Goal: Task Accomplishment & Management: Manage account settings

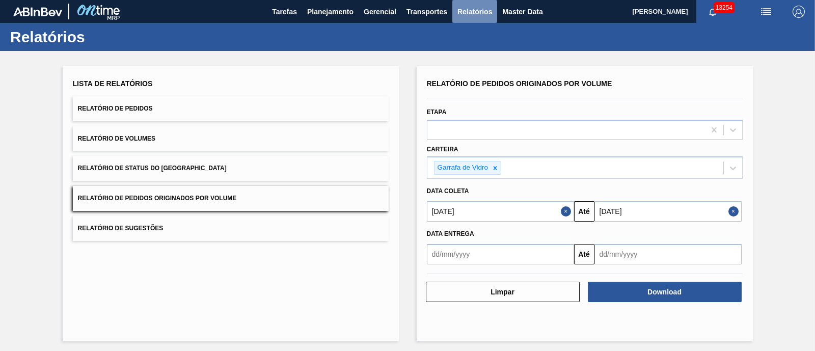
click at [453, 11] on button "Relatórios" at bounding box center [474, 11] width 45 height 23
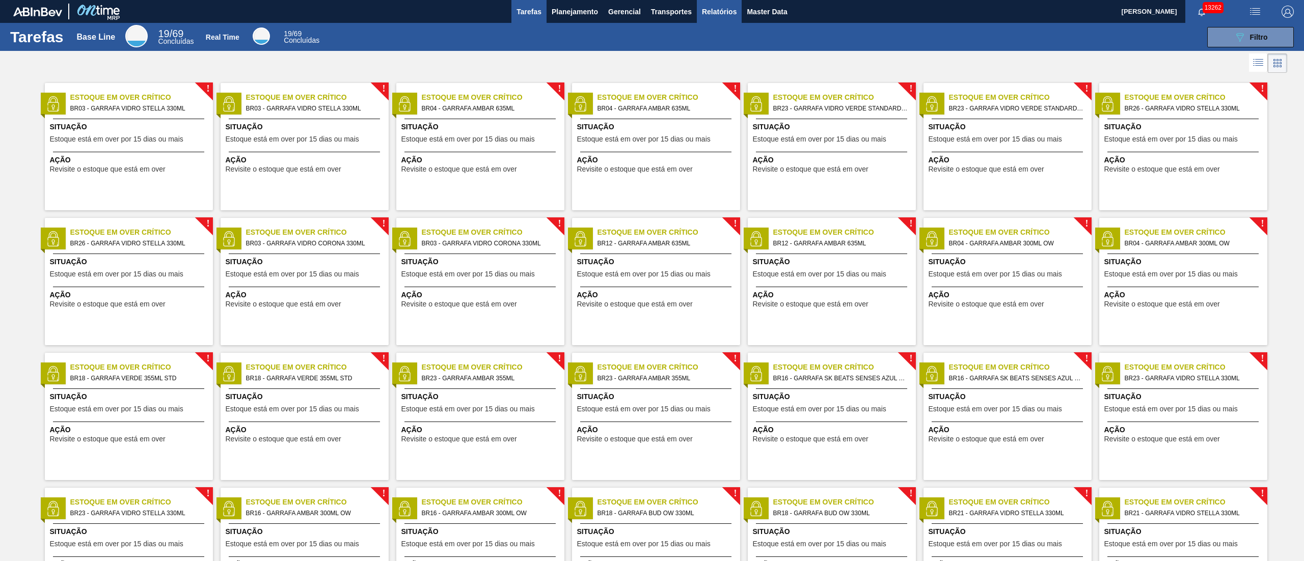
click at [702, 15] on span "Relatórios" at bounding box center [719, 12] width 35 height 12
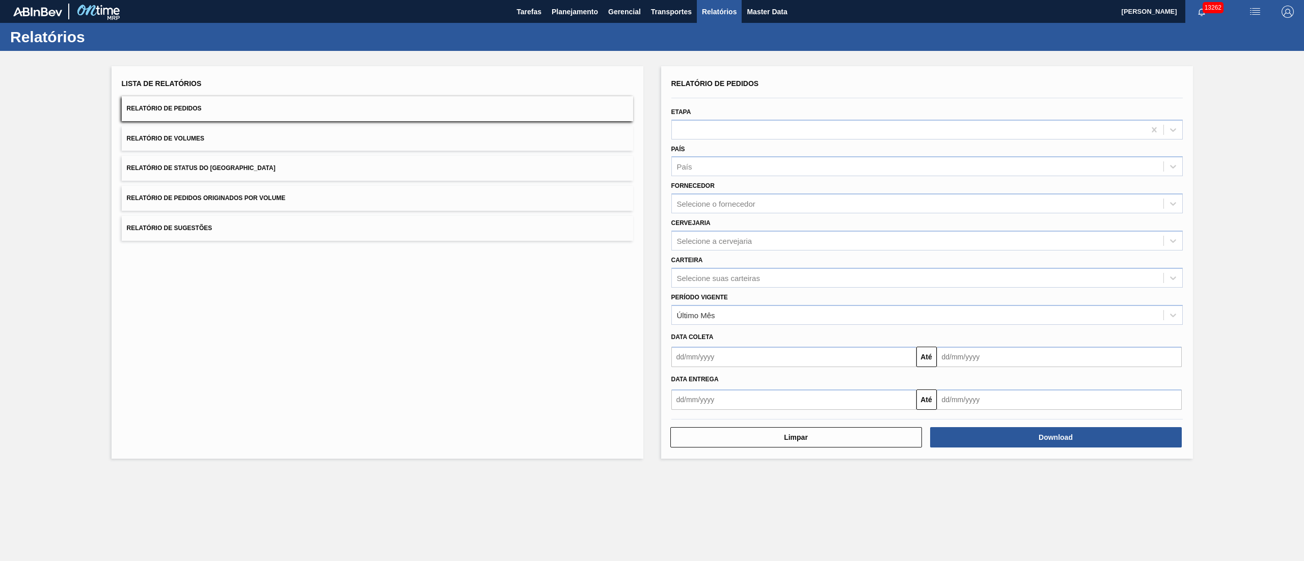
click at [244, 193] on button "Relatório de Pedidos Originados por Volume" at bounding box center [377, 198] width 511 height 25
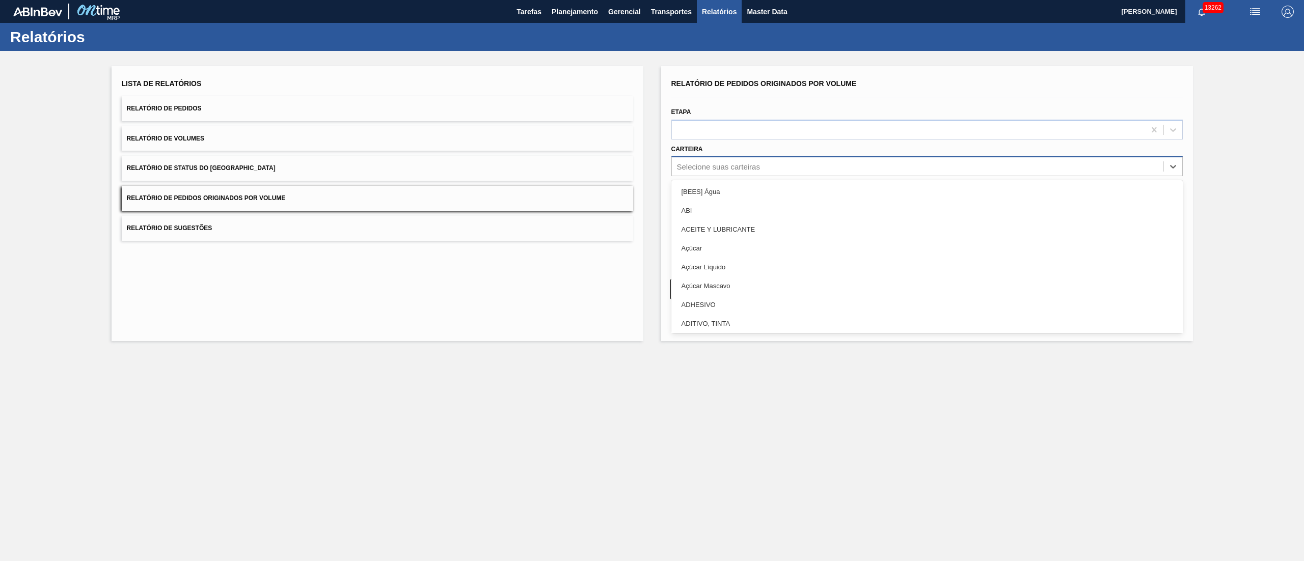
click at [717, 164] on div "Selecione suas carteiras" at bounding box center [718, 167] width 83 height 9
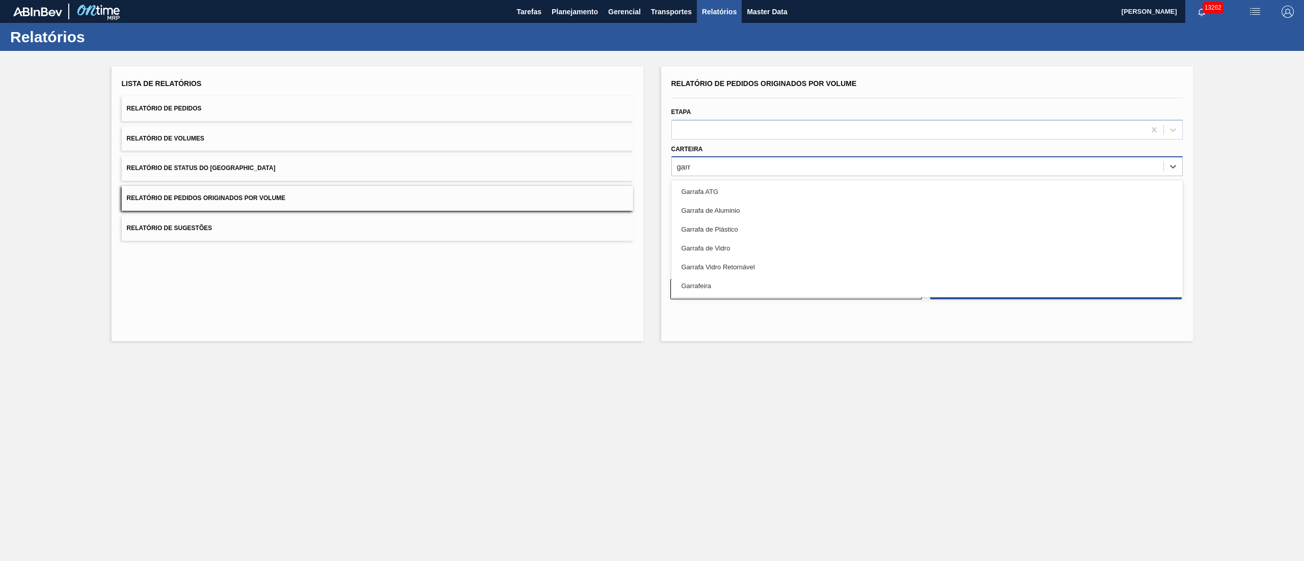
type input "garra"
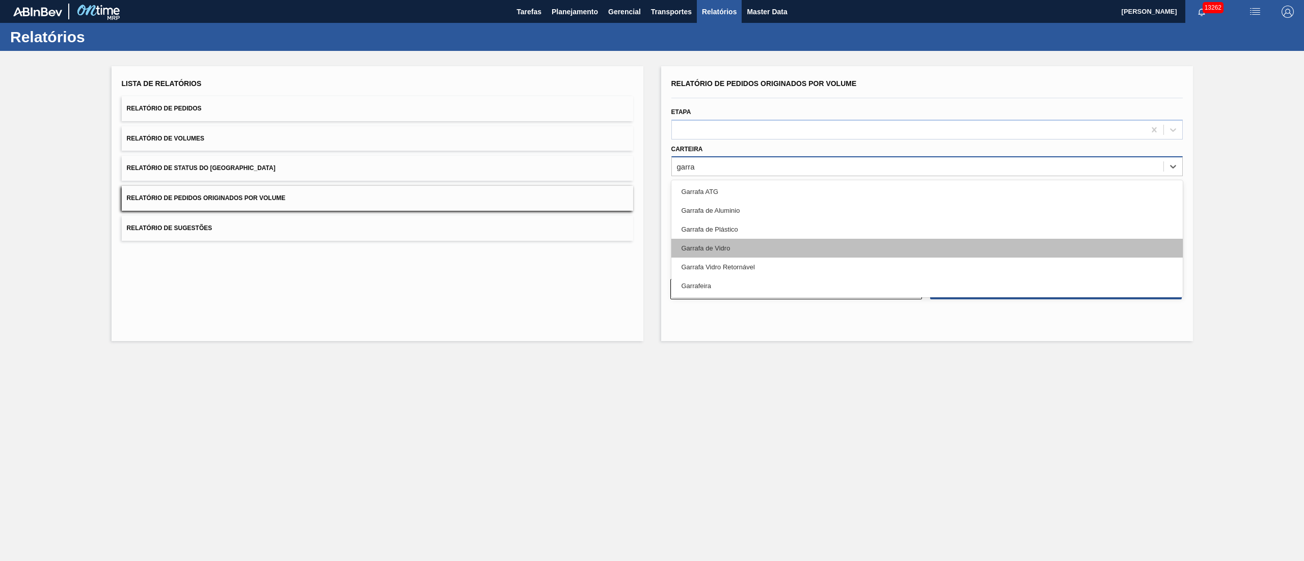
click at [732, 244] on div "Garrafa de Vidro" at bounding box center [926, 248] width 511 height 19
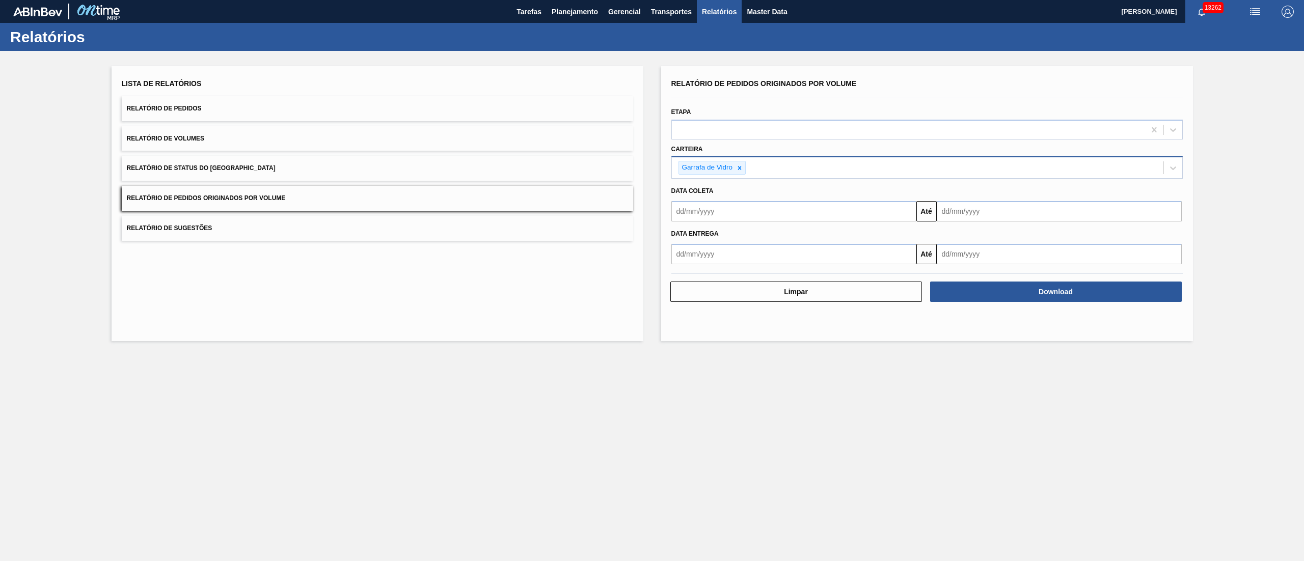
click at [690, 222] on div "Data Entrega Até" at bounding box center [927, 243] width 520 height 43
click at [689, 214] on input "text" at bounding box center [793, 211] width 245 height 20
click at [732, 269] on div "1" at bounding box center [733, 269] width 14 height 14
type input "[DATE]"
click at [985, 217] on input "text" at bounding box center [1059, 211] width 245 height 20
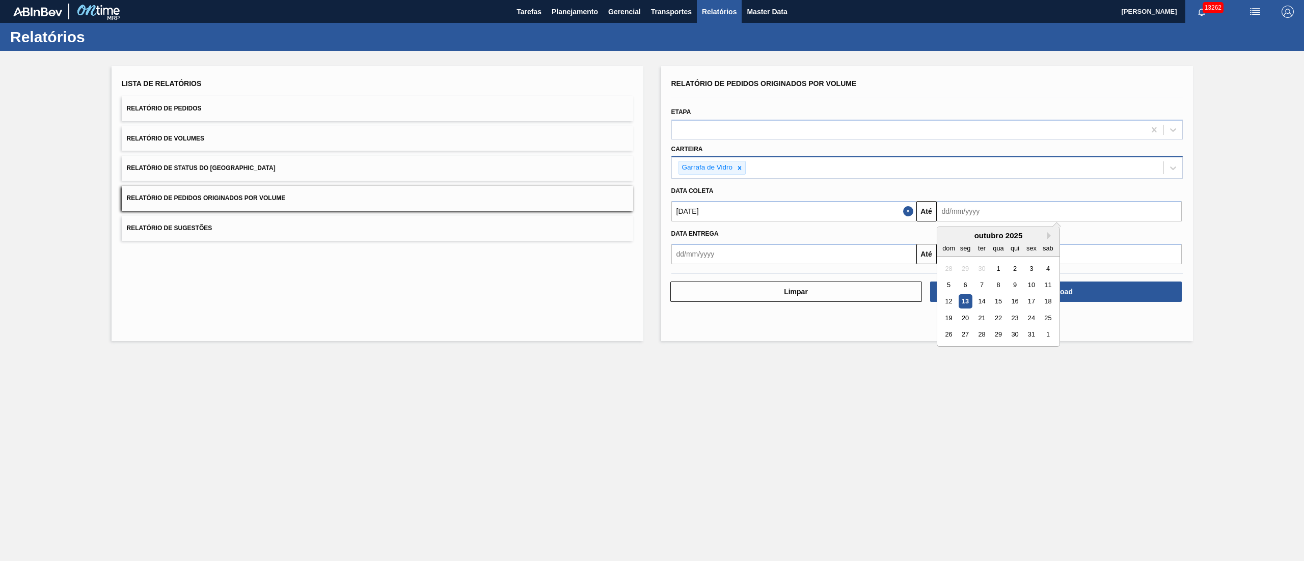
click at [1030, 334] on div "31" at bounding box center [1031, 335] width 14 height 14
type input "[DATE]"
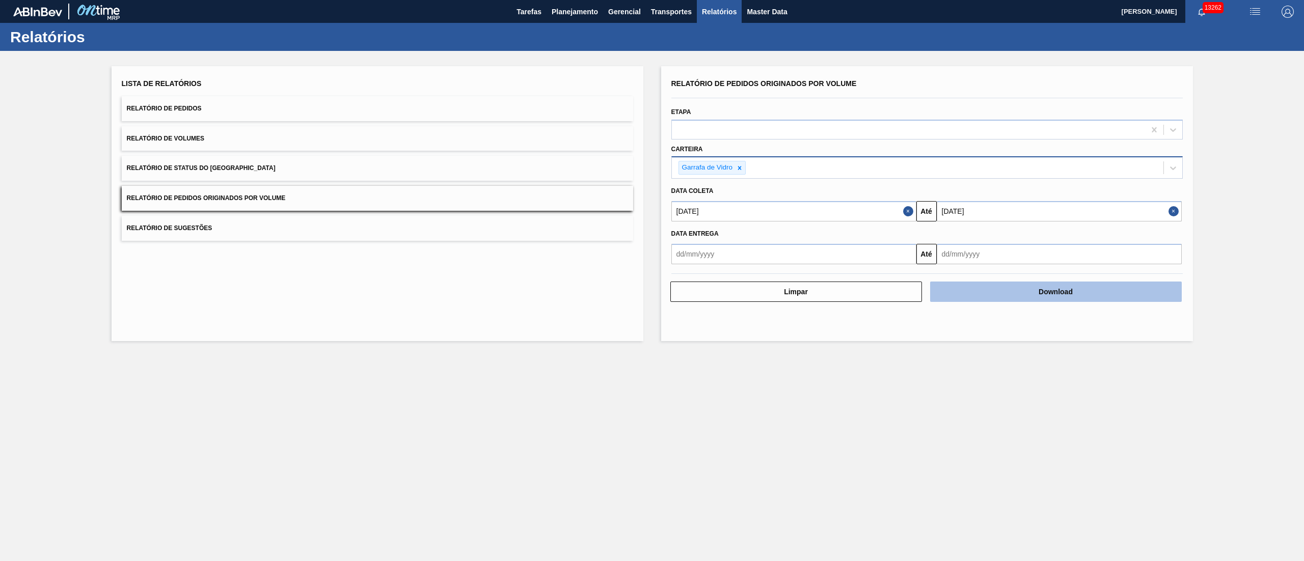
click at [1050, 299] on button "Download" at bounding box center [1056, 292] width 252 height 20
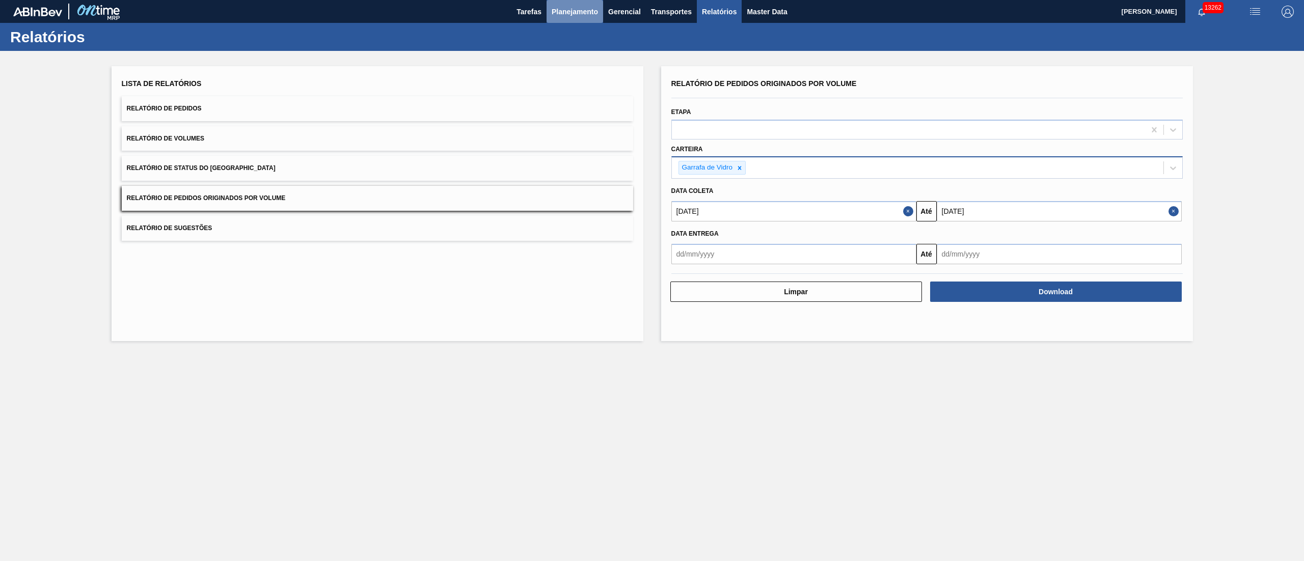
click at [591, 6] on span "Planejamento" at bounding box center [575, 12] width 46 height 12
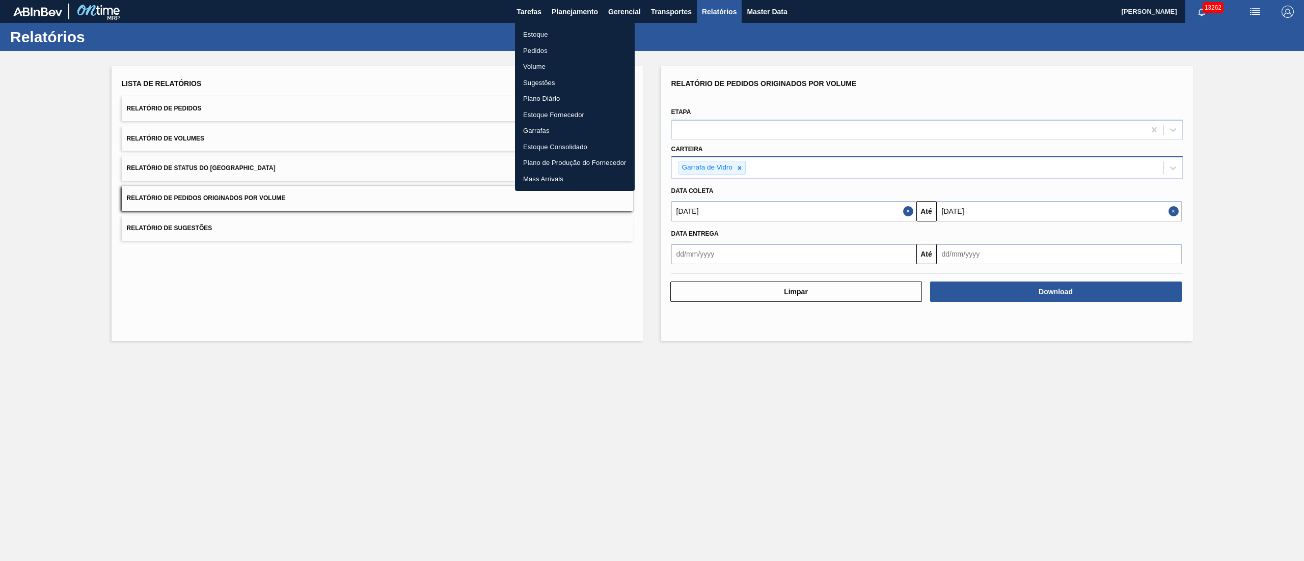
click at [543, 55] on li "Pedidos" at bounding box center [575, 51] width 120 height 16
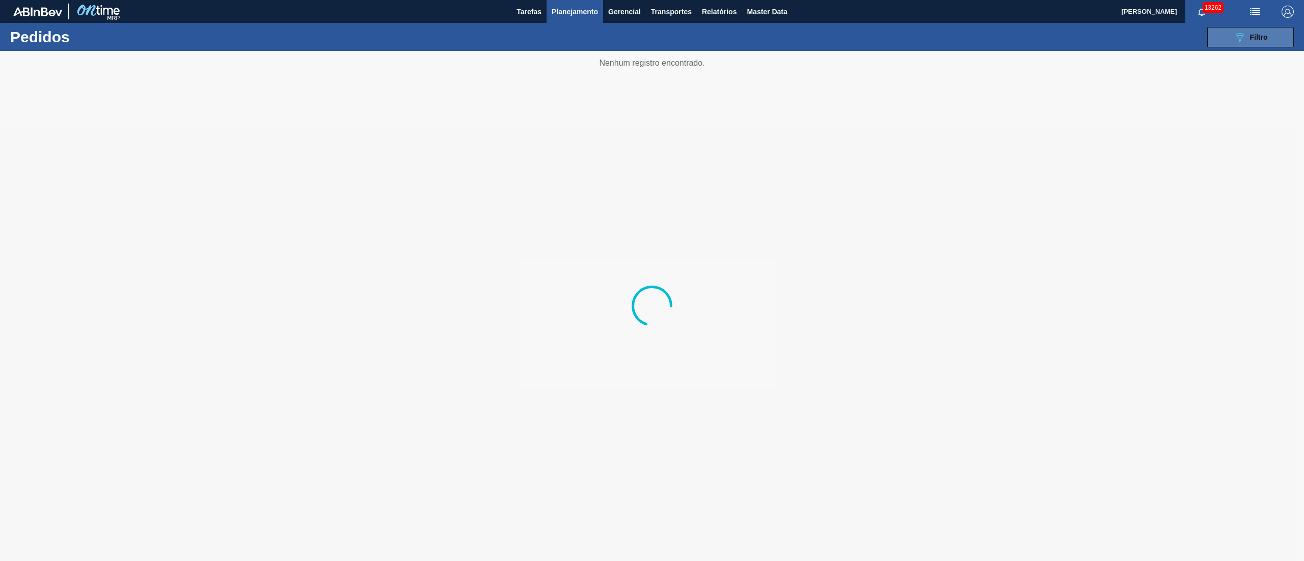
click at [1263, 35] on span "Filtro" at bounding box center [1259, 37] width 18 height 8
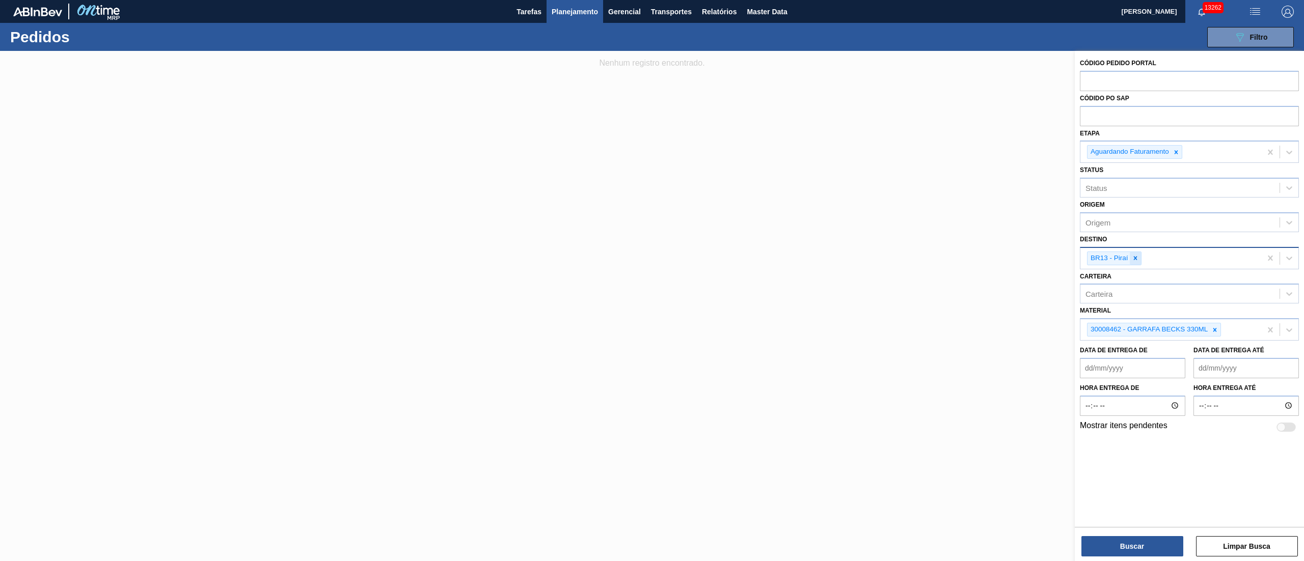
click at [1133, 258] on icon at bounding box center [1135, 258] width 7 height 7
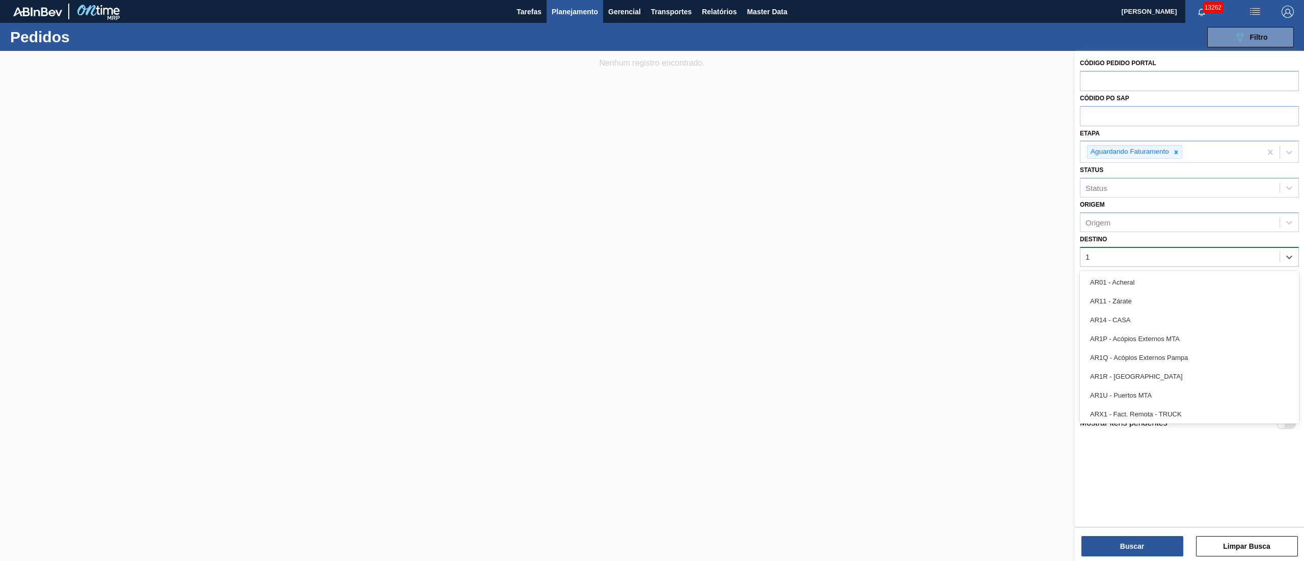
type input "19"
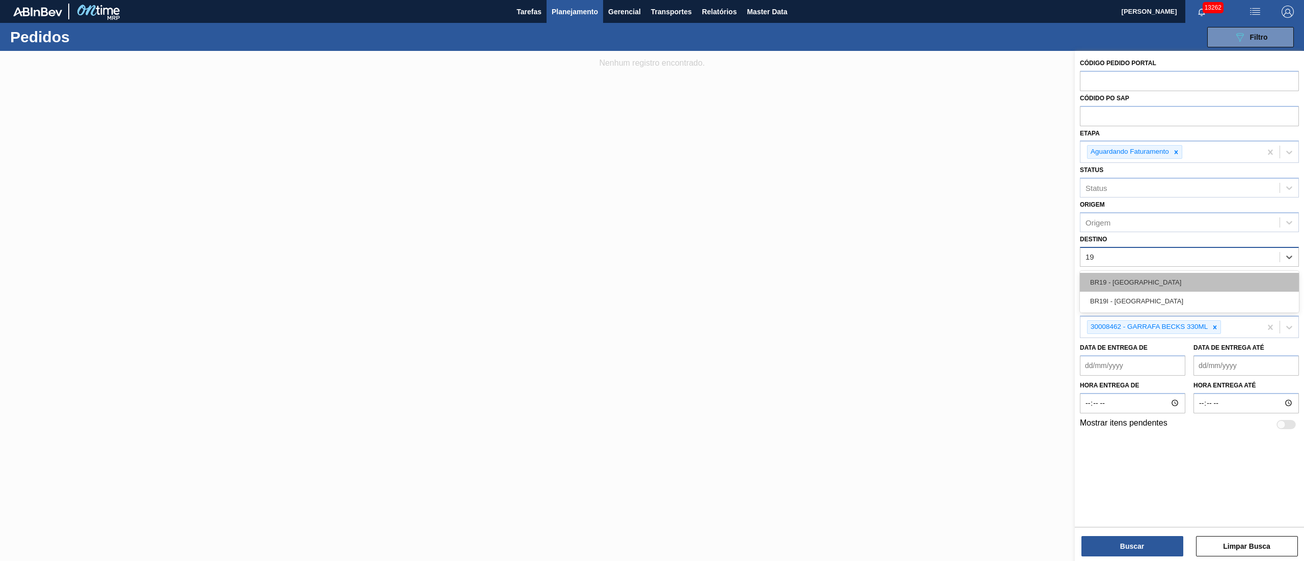
click at [1139, 287] on div "BR19 - [GEOGRAPHIC_DATA]" at bounding box center [1189, 282] width 219 height 19
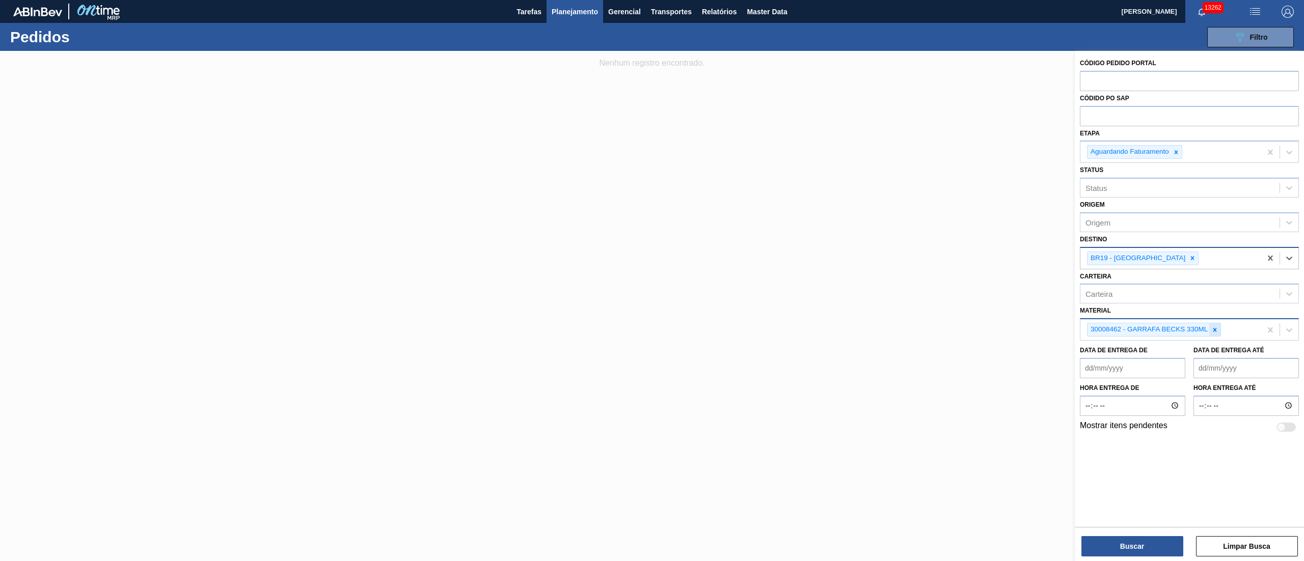
click at [1212, 324] on div at bounding box center [1214, 329] width 11 height 13
type input "30018587"
click at [1131, 306] on div "Material option 30008462 - GARRAFA BECKS 330ML, deselected. Use Up and Down to …" at bounding box center [1189, 321] width 219 height 35
click at [1111, 325] on div "Material" at bounding box center [1099, 329] width 27 height 9
type input "30018527"
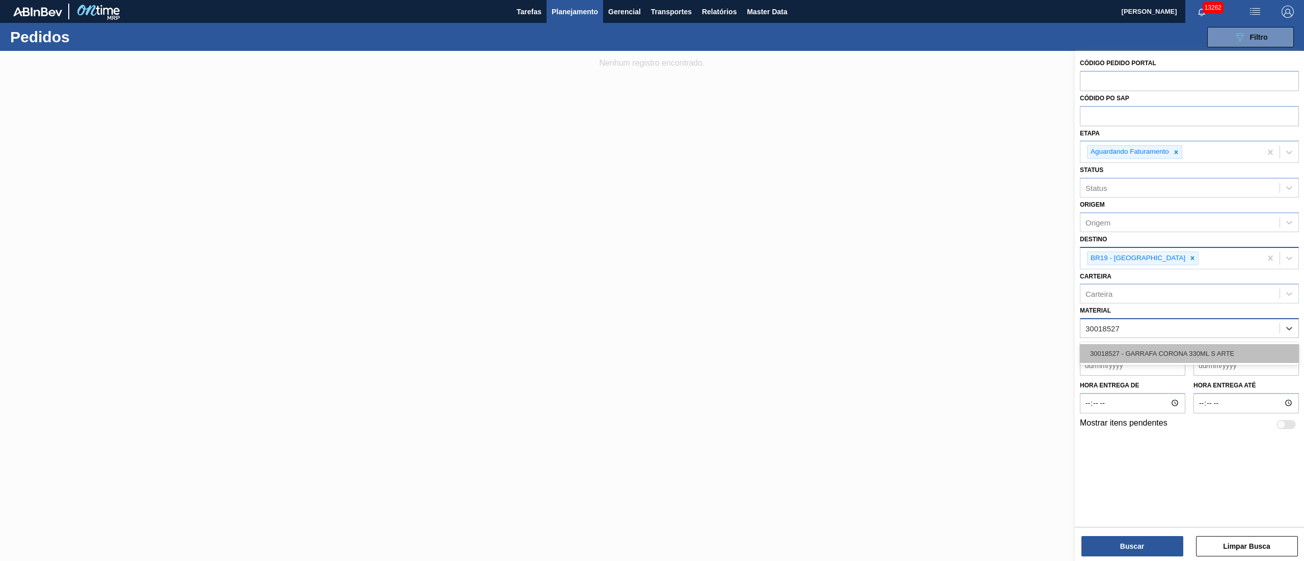
click at [1113, 350] on div "30018527 - GARRAFA CORONA 330ML S ARTE" at bounding box center [1189, 353] width 219 height 19
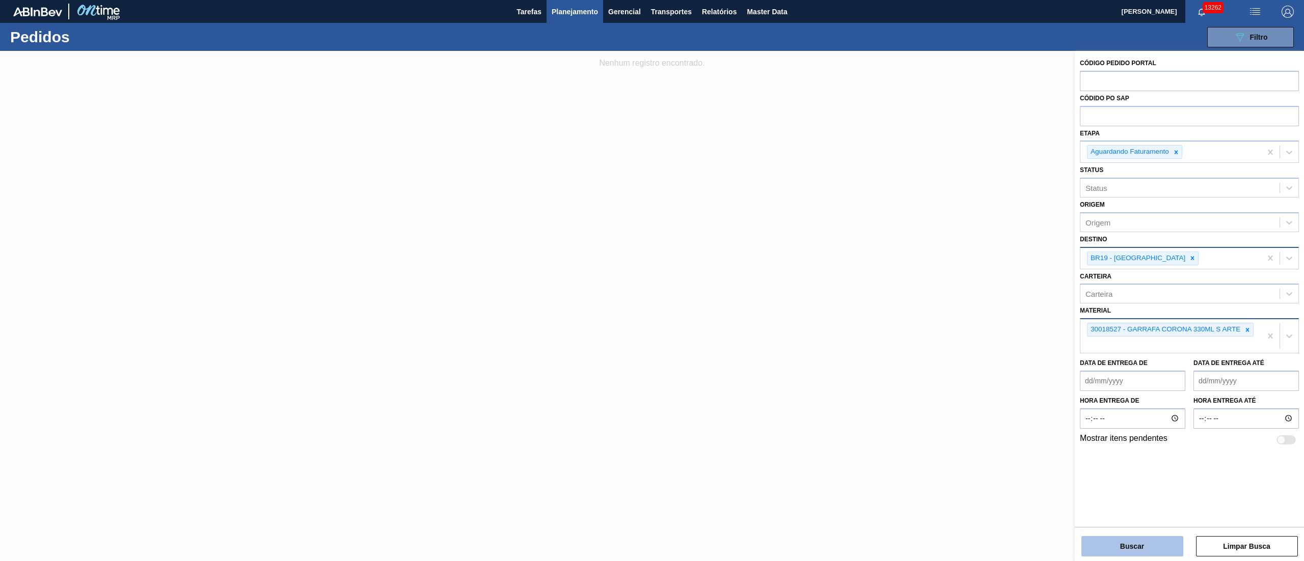
click at [1136, 550] on button "Buscar" at bounding box center [1133, 546] width 102 height 20
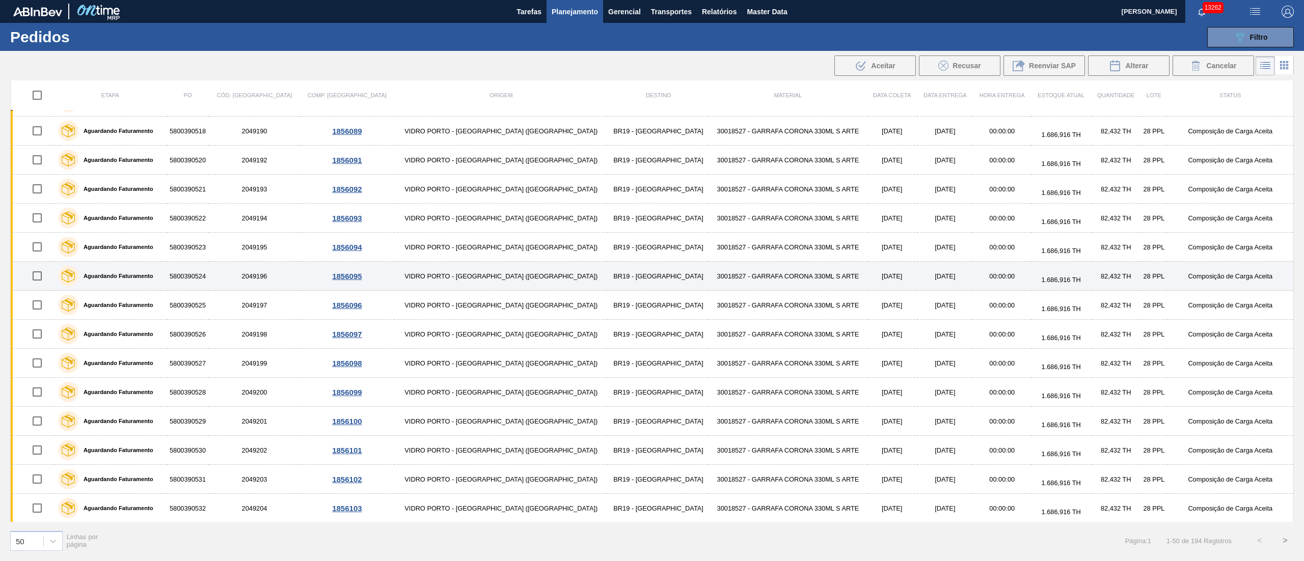
scroll to position [1049, 0]
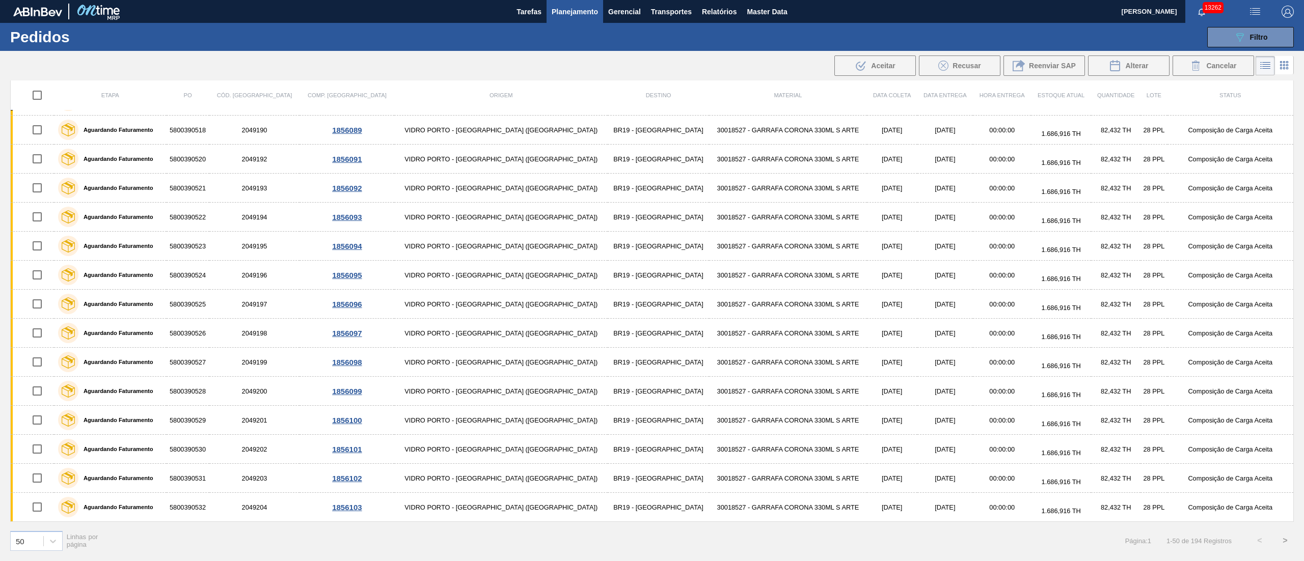
click at [1284, 546] on button ">" at bounding box center [1285, 540] width 25 height 25
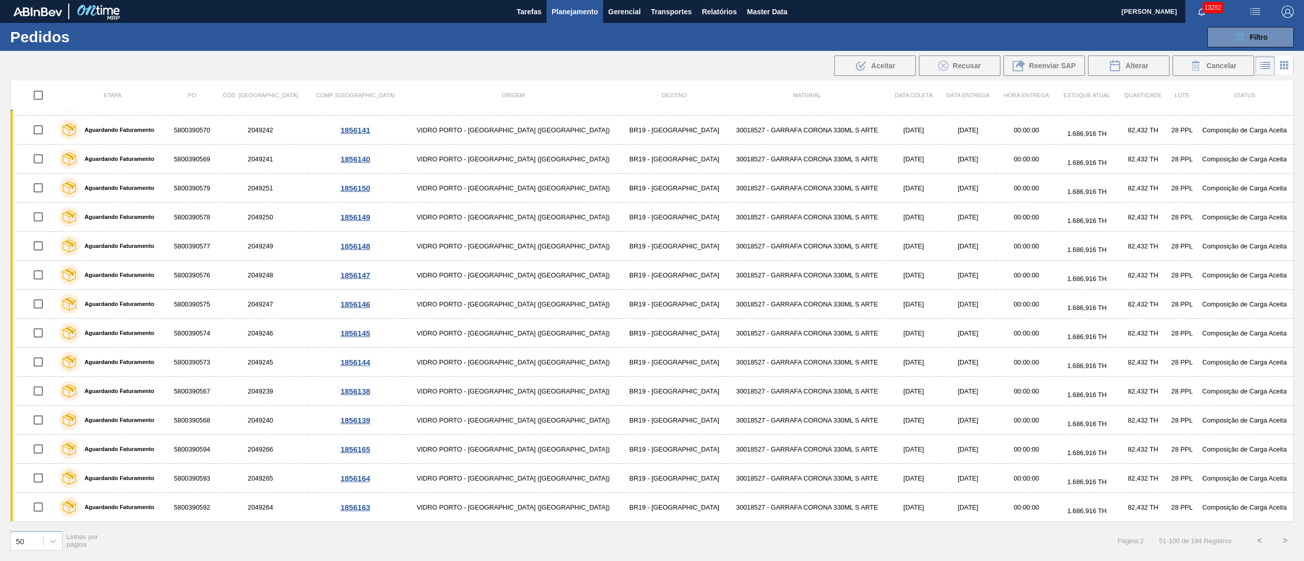
click at [1281, 538] on button ">" at bounding box center [1285, 540] width 25 height 25
click at [1286, 539] on button ">" at bounding box center [1285, 540] width 25 height 25
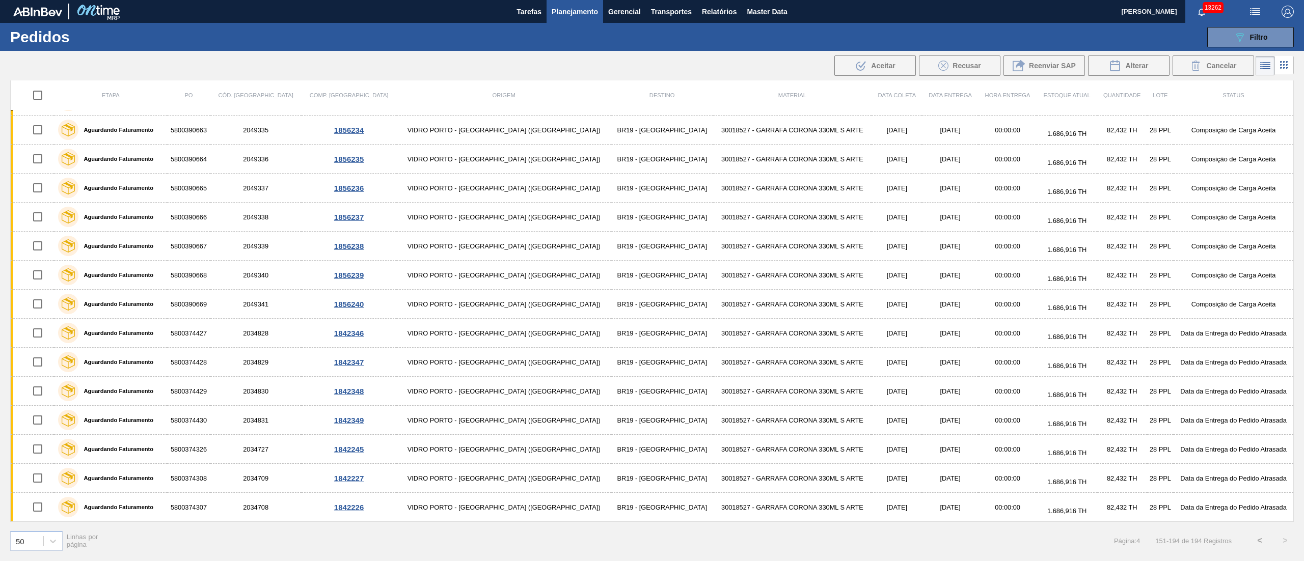
scroll to position [874, 0]
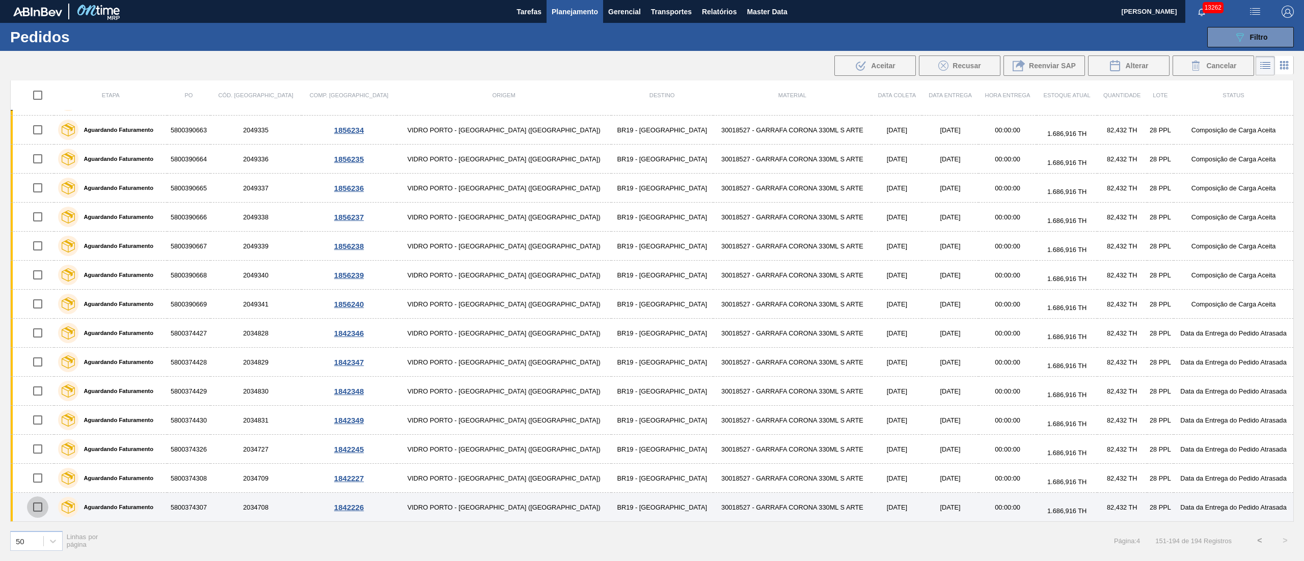
click at [44, 506] on input "checkbox" at bounding box center [37, 507] width 21 height 21
checkbox input "true"
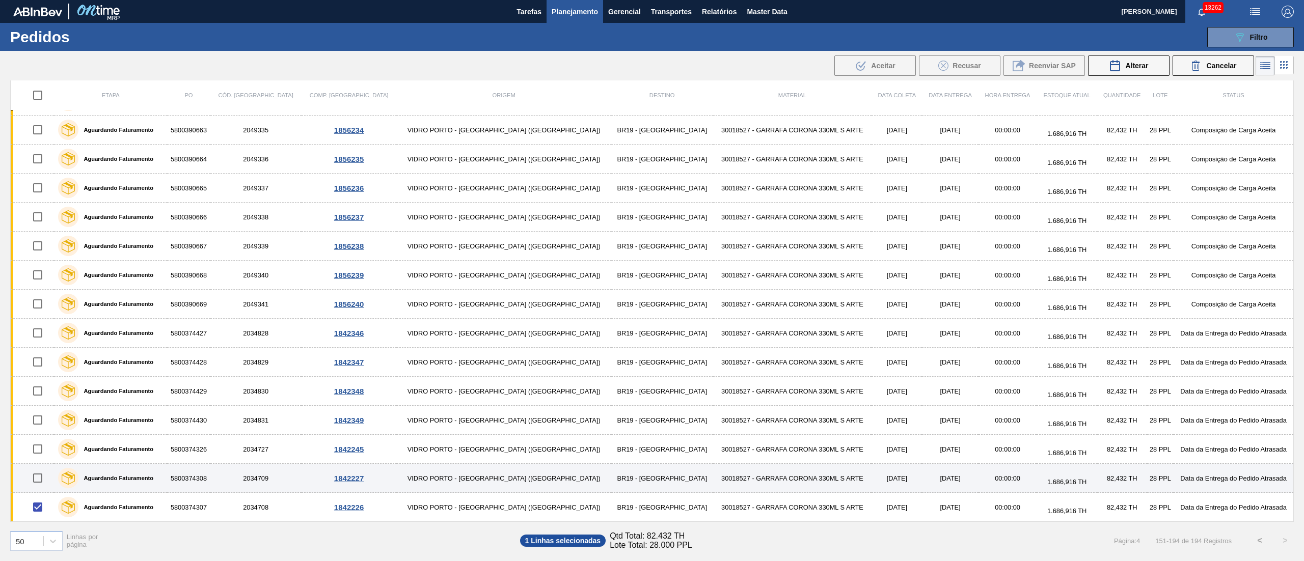
click at [42, 473] on input "checkbox" at bounding box center [37, 478] width 21 height 21
checkbox input "true"
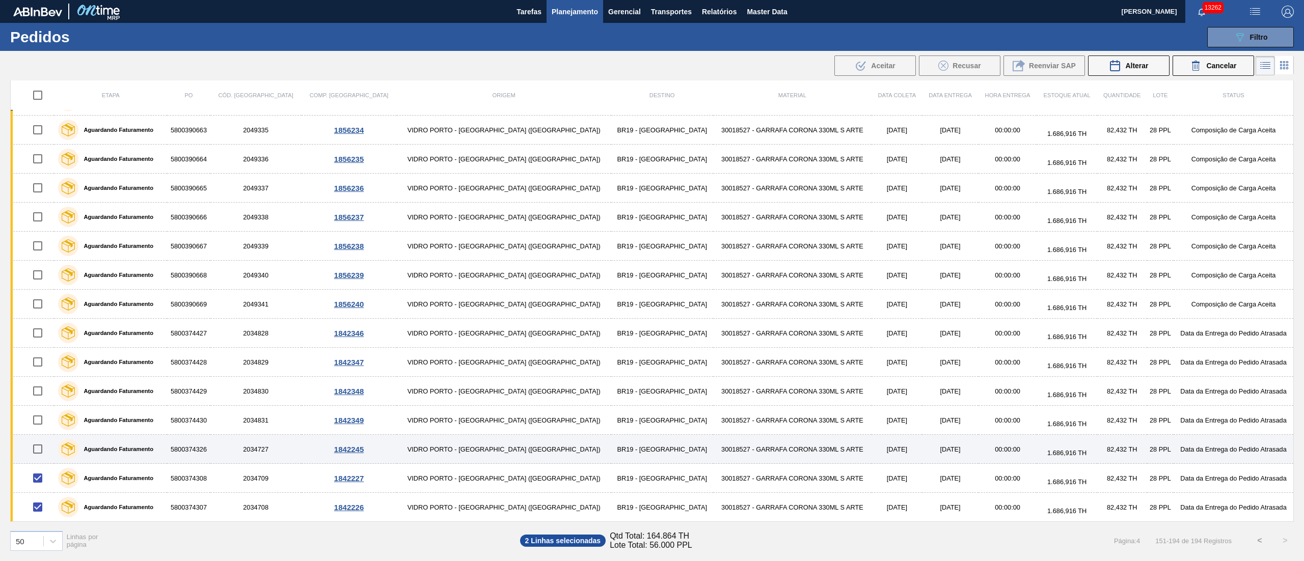
click at [43, 452] on input "checkbox" at bounding box center [37, 449] width 21 height 21
checkbox input "true"
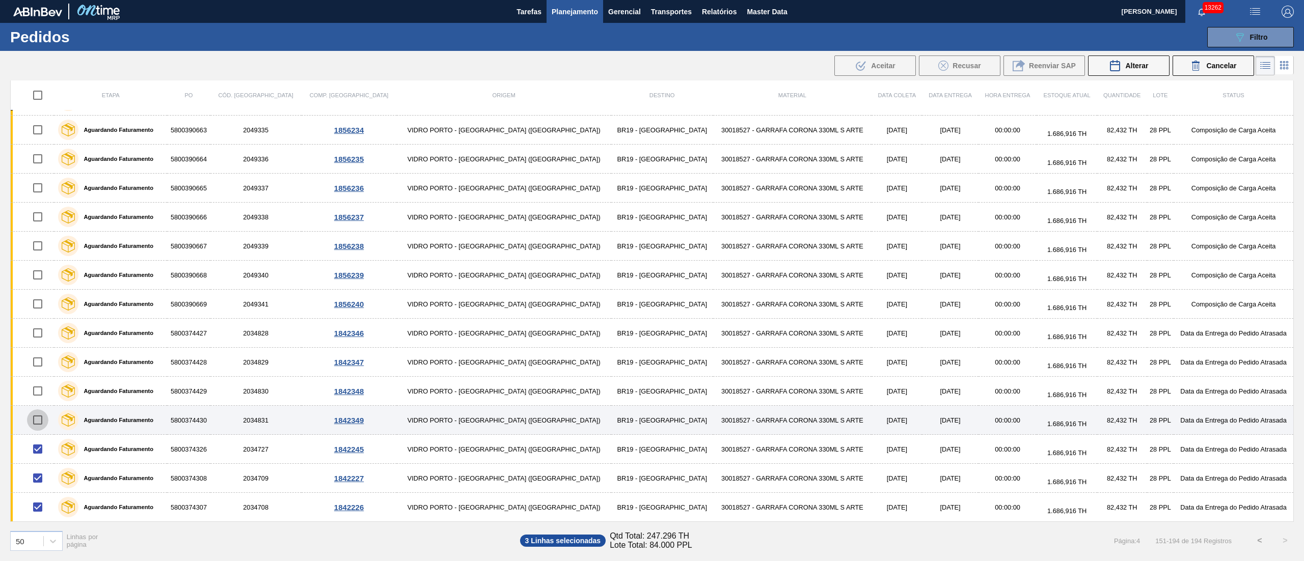
click at [41, 415] on input "checkbox" at bounding box center [37, 420] width 21 height 21
checkbox input "true"
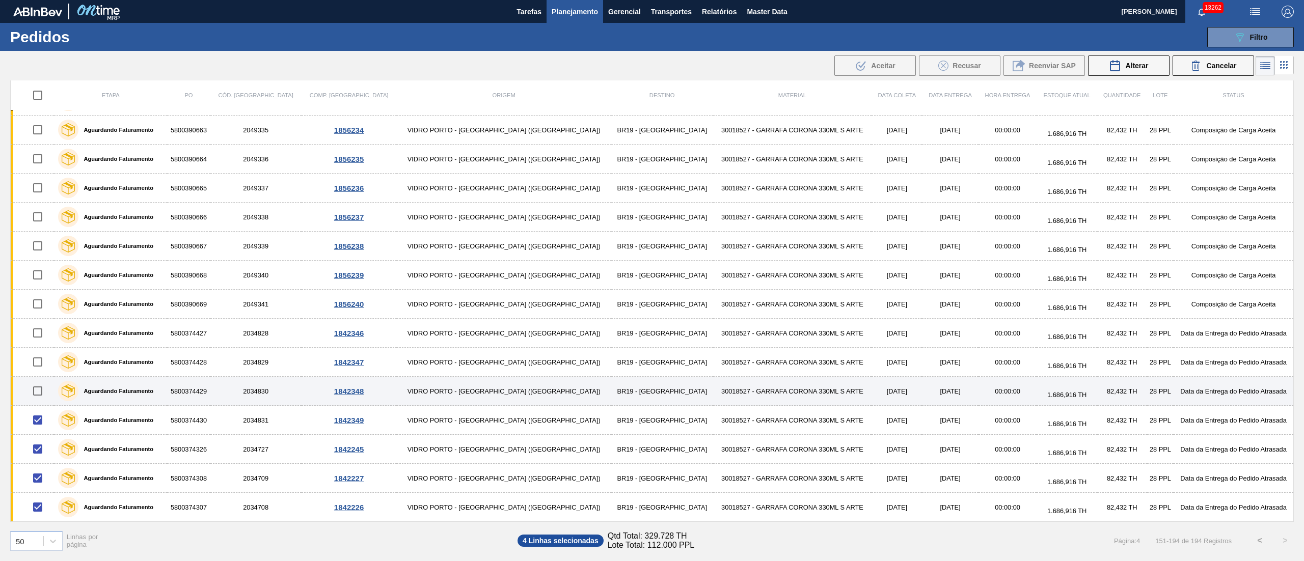
click at [41, 389] on input "checkbox" at bounding box center [37, 391] width 21 height 21
checkbox input "true"
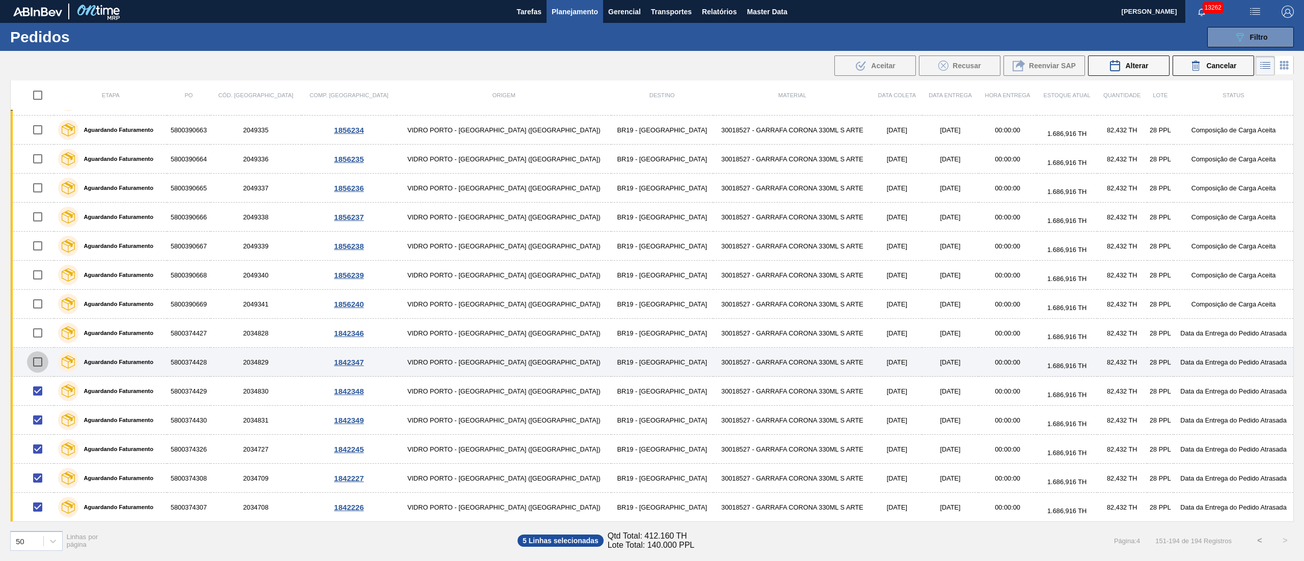
click at [41, 363] on input "checkbox" at bounding box center [37, 362] width 21 height 21
checkbox input "true"
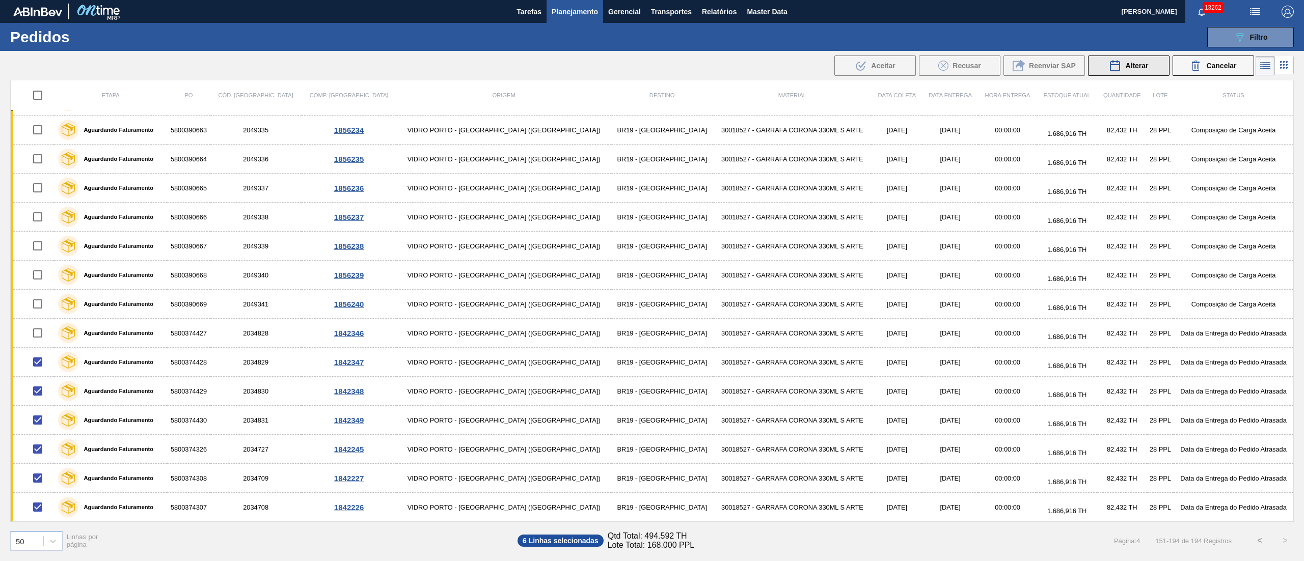
click at [1148, 65] on button "Alterar" at bounding box center [1129, 66] width 82 height 20
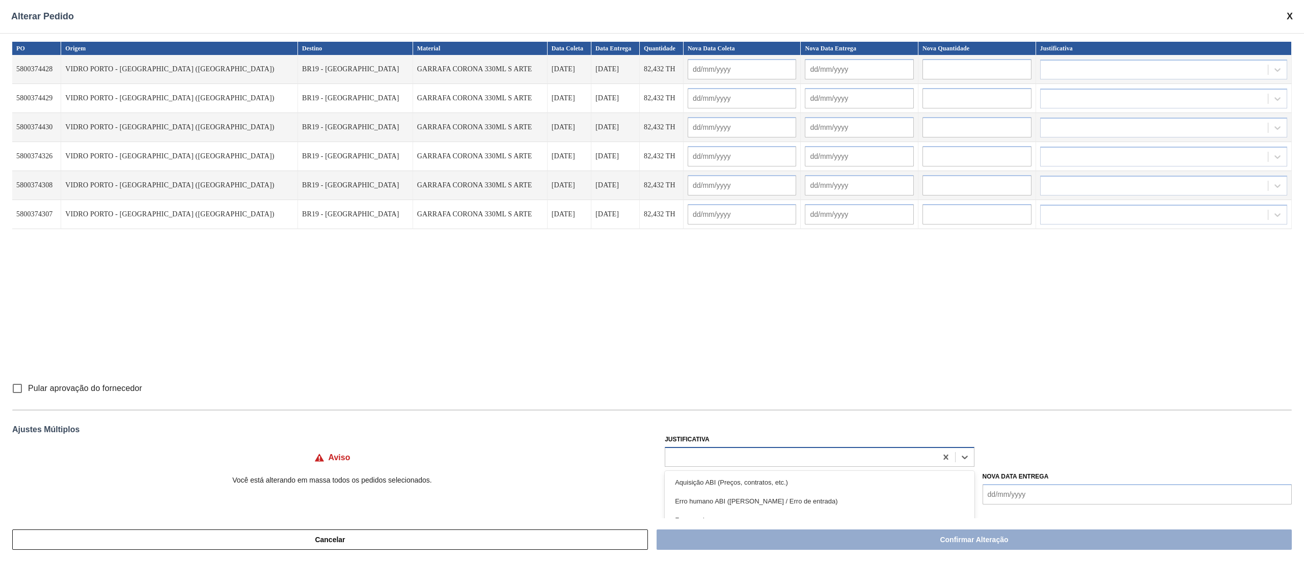
click at [718, 459] on div at bounding box center [800, 457] width 271 height 15
type input "ou"
click at [714, 475] on div "Outro" at bounding box center [819, 482] width 309 height 19
click at [15, 389] on input "Pular aprovação do fornecedor" at bounding box center [17, 388] width 21 height 21
checkbox input "true"
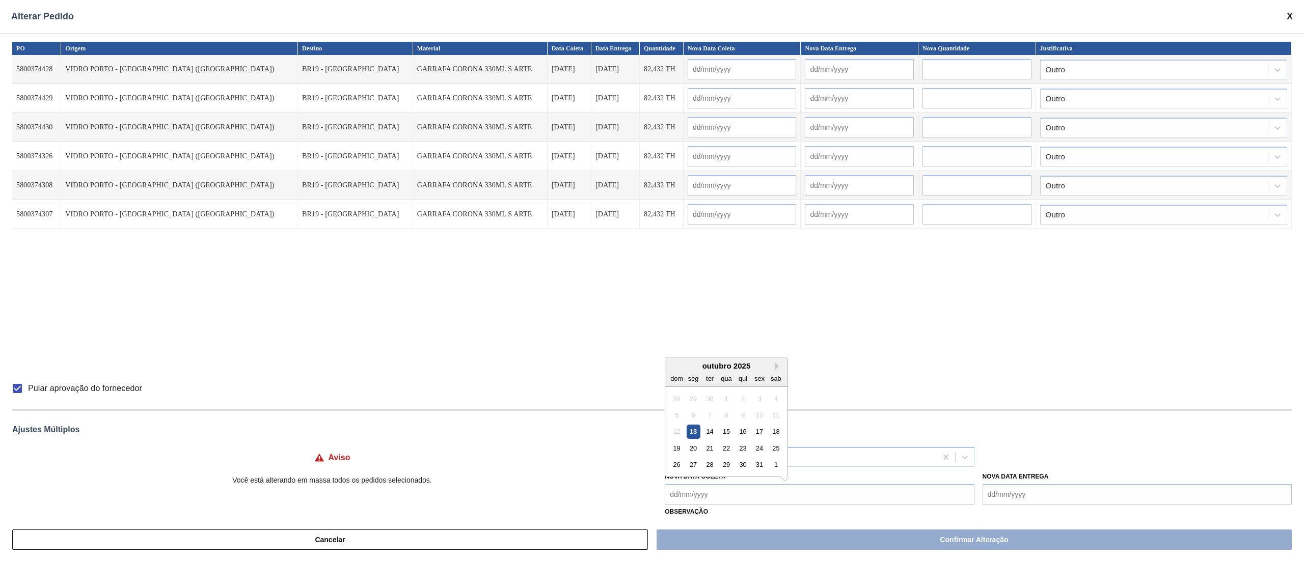
click at [691, 488] on Coleta "Nova Data Coleta" at bounding box center [819, 494] width 309 height 20
type Coleta "14"
type input "[DATE]"
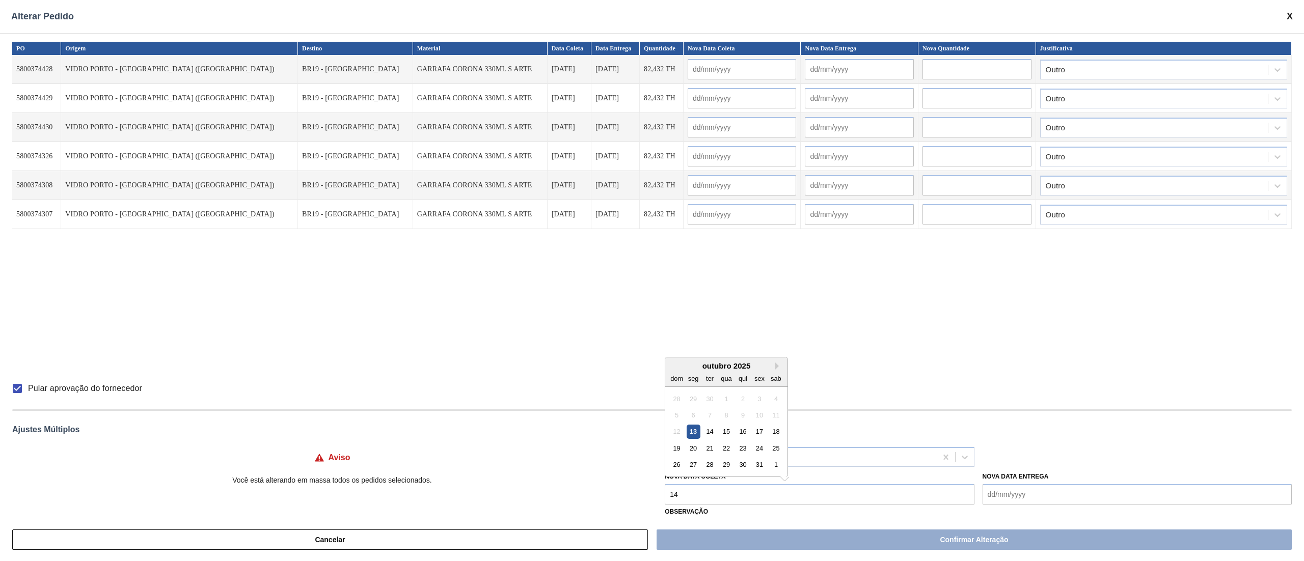
type input "[DATE]"
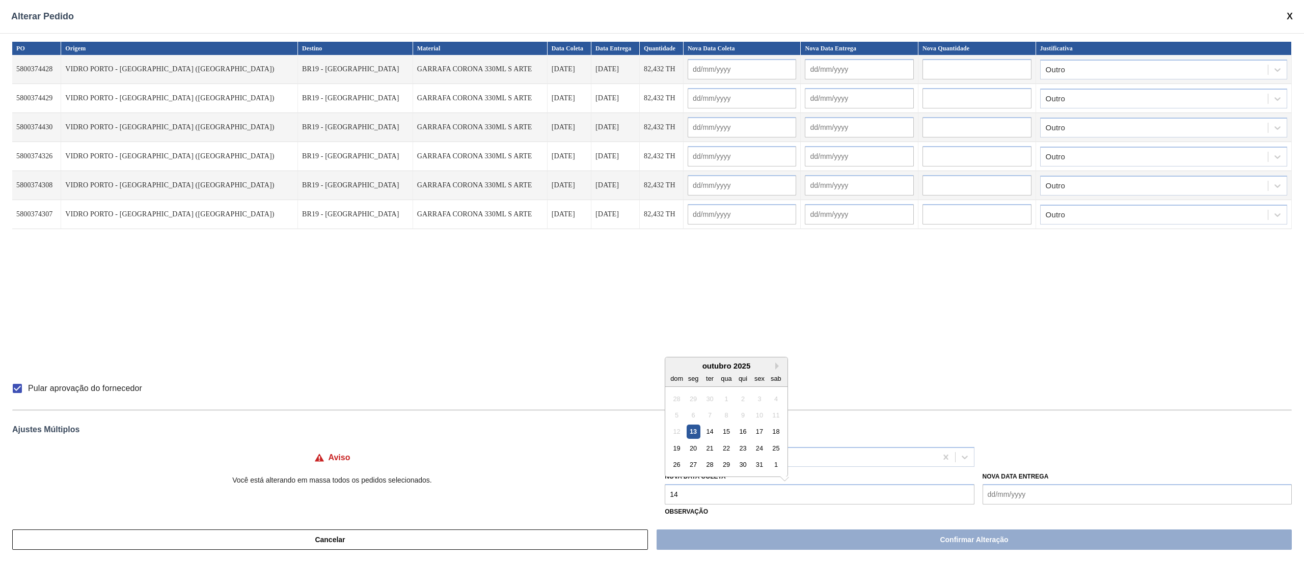
type input "[DATE]"
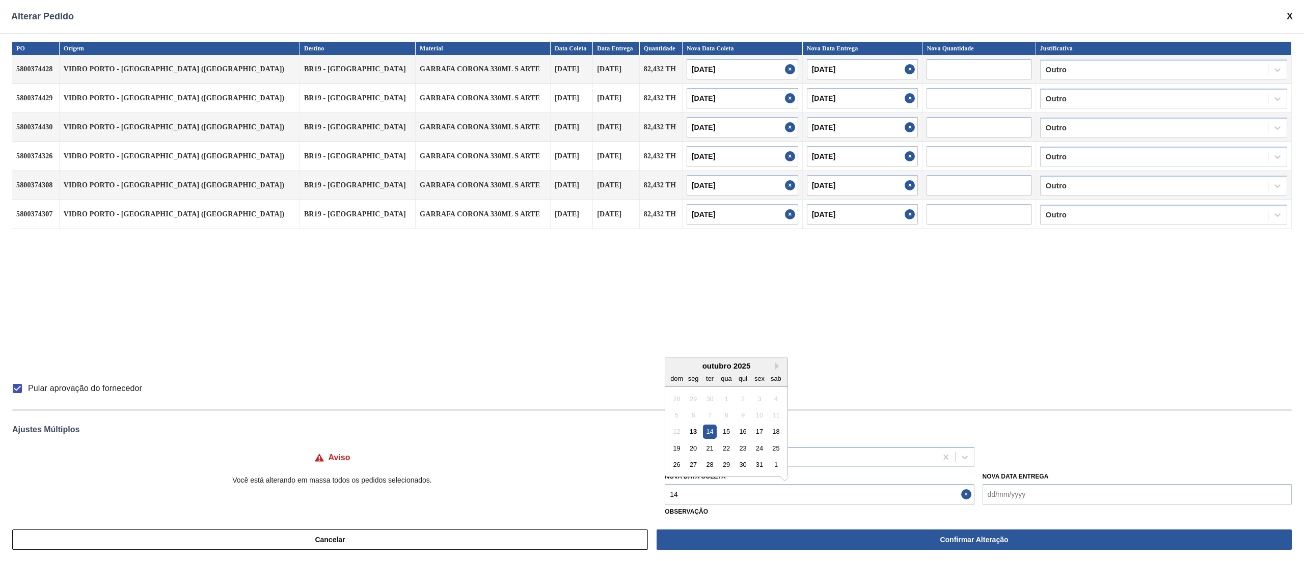
click at [711, 429] on div "14" at bounding box center [710, 432] width 14 height 14
type Coleta "[DATE]"
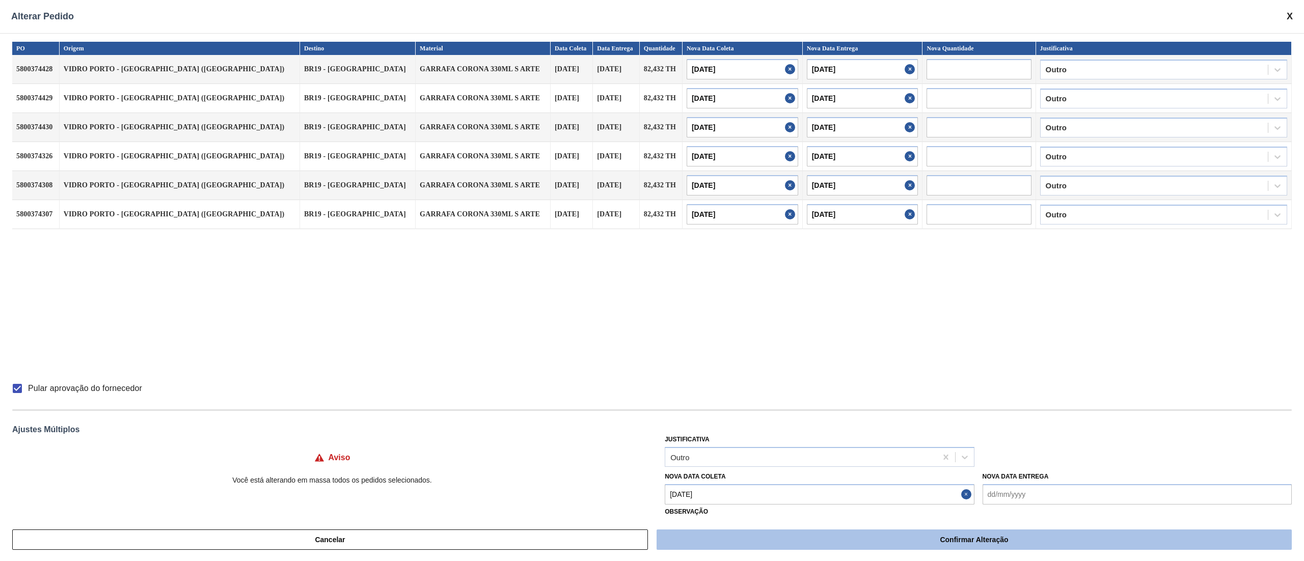
click at [953, 535] on button "Confirmar Alteração" at bounding box center [974, 540] width 635 height 20
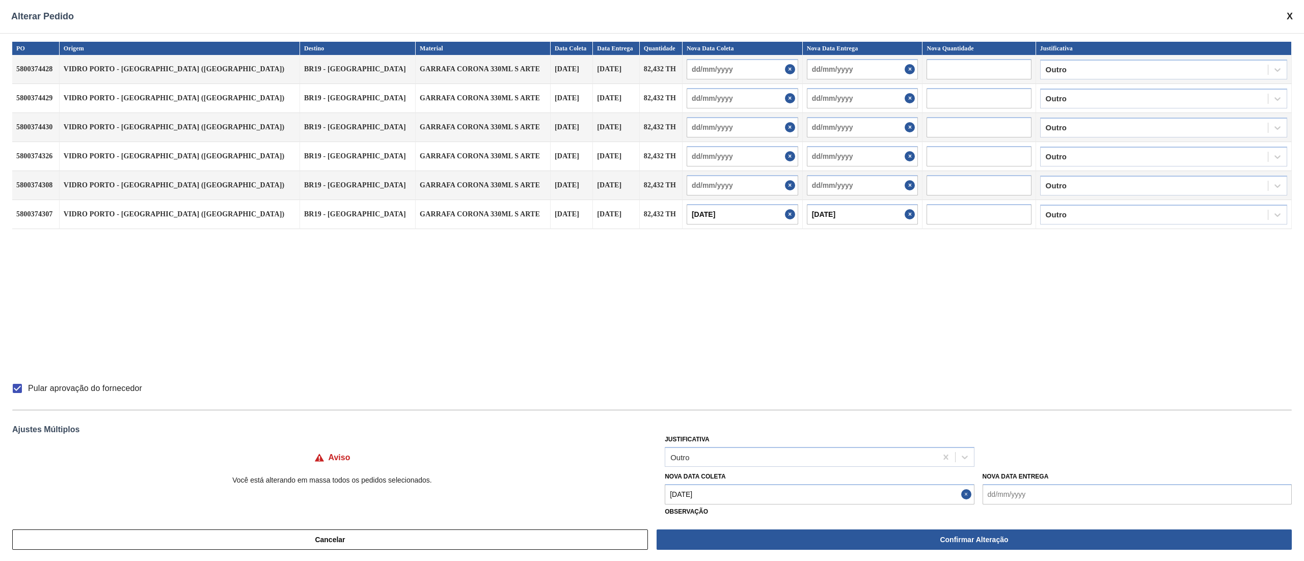
checkbox input "false"
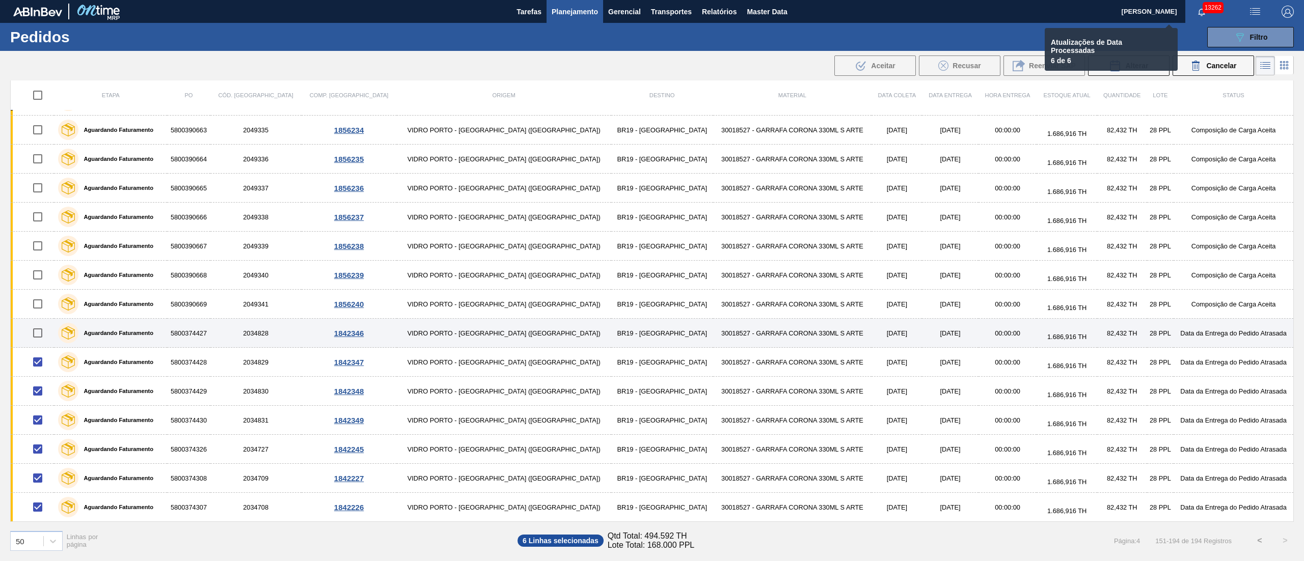
checkbox input "false"
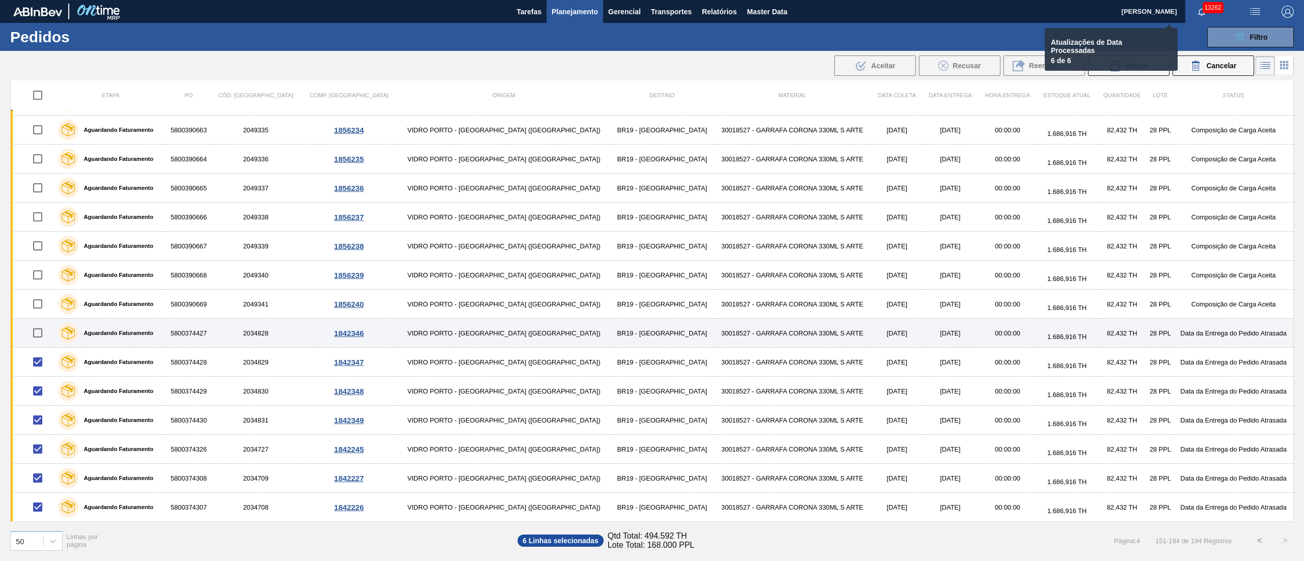
checkbox input "false"
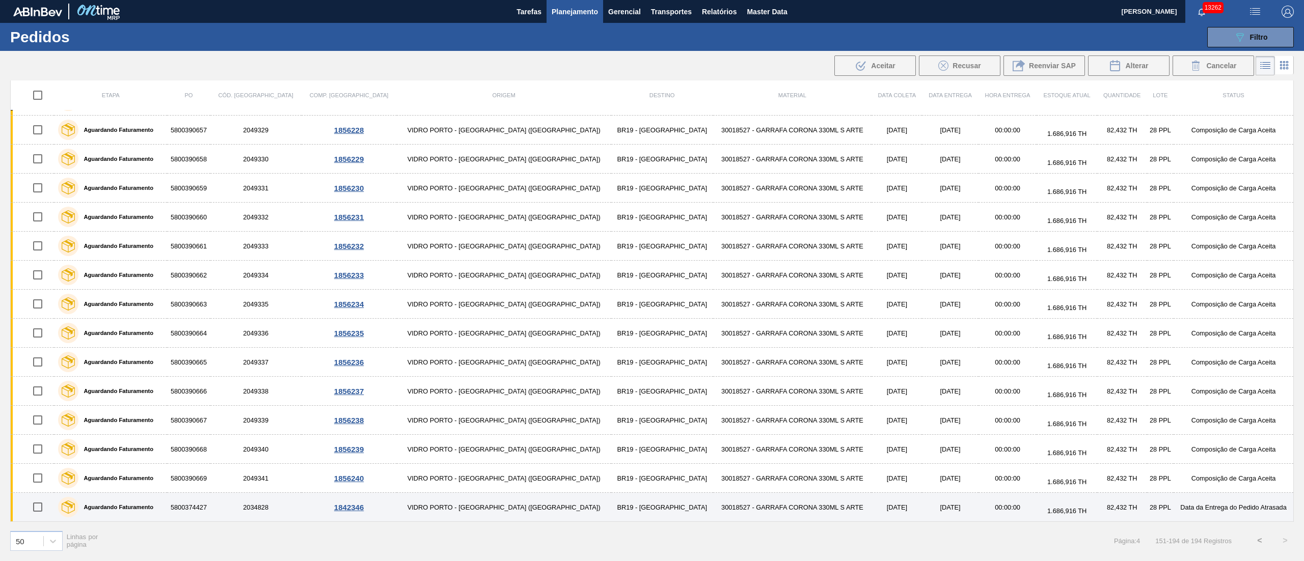
click at [38, 511] on input "checkbox" at bounding box center [37, 507] width 21 height 21
checkbox input "true"
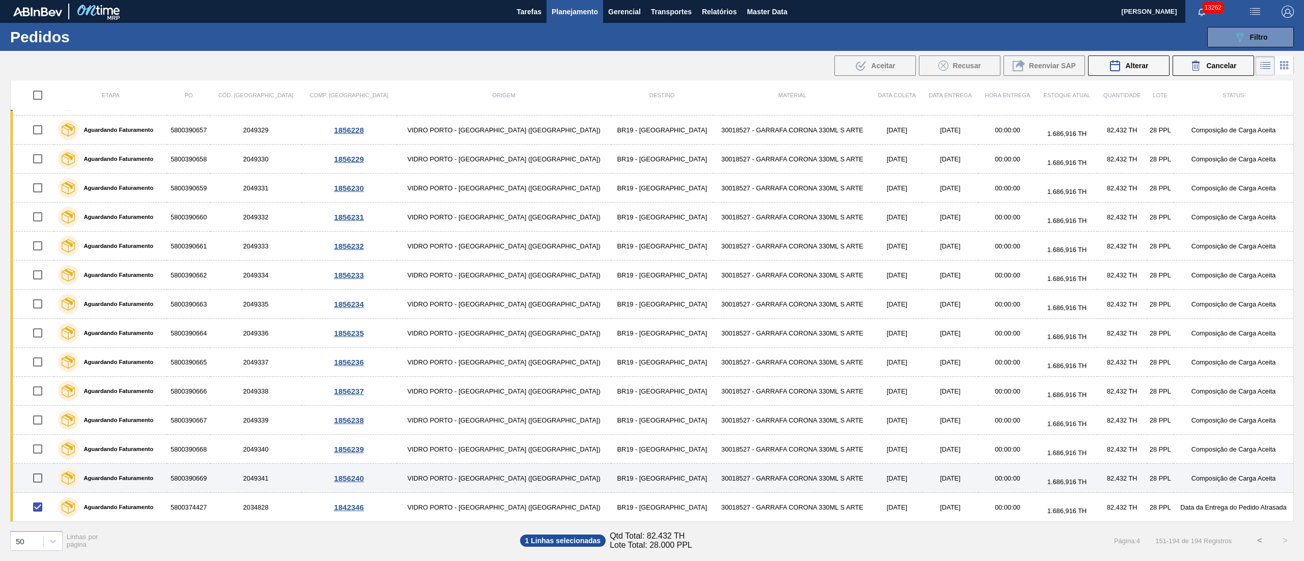
click at [43, 479] on input "checkbox" at bounding box center [37, 478] width 21 height 21
checkbox input "true"
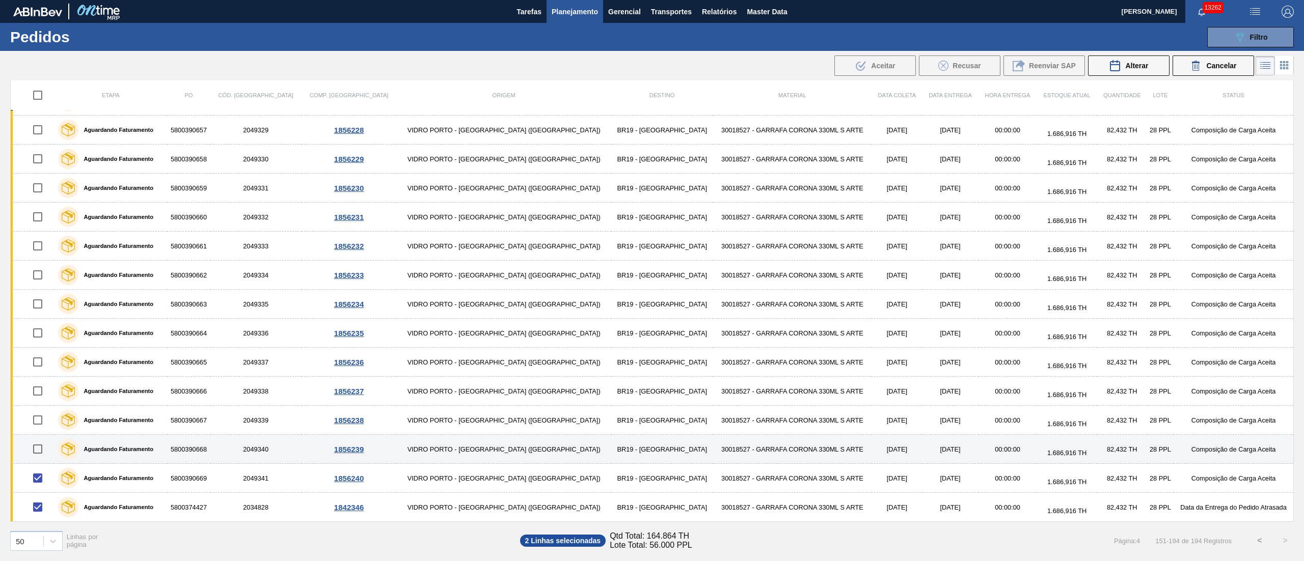
click at [41, 450] on input "checkbox" at bounding box center [37, 449] width 21 height 21
checkbox input "true"
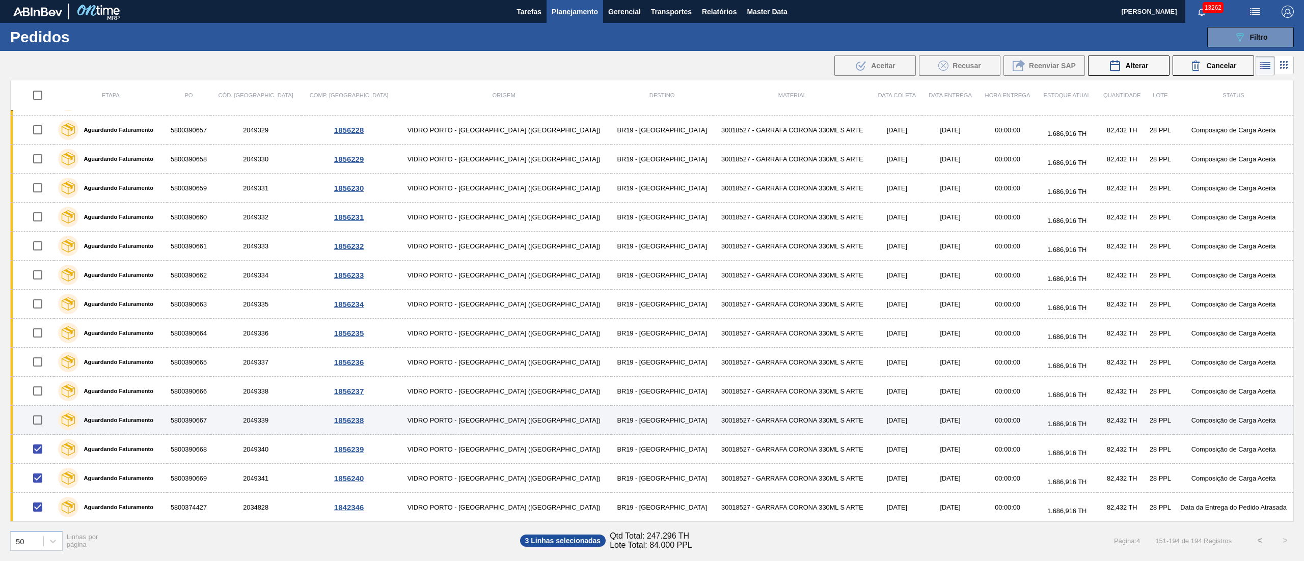
click at [44, 421] on input "checkbox" at bounding box center [37, 420] width 21 height 21
checkbox input "true"
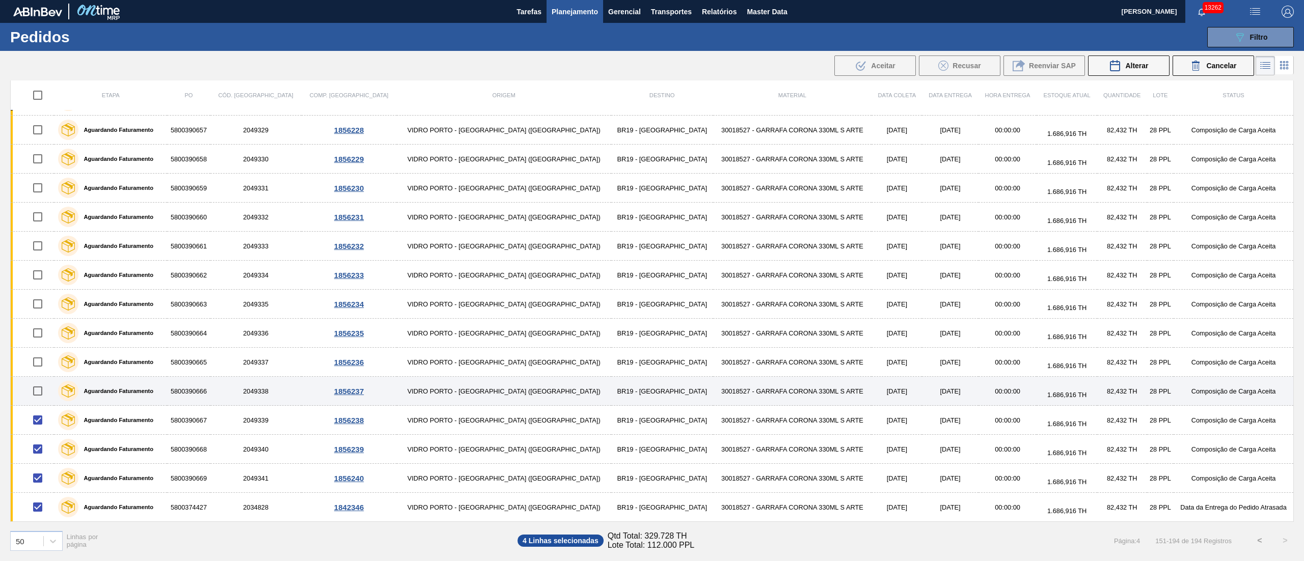
click at [44, 389] on input "checkbox" at bounding box center [37, 391] width 21 height 21
checkbox input "true"
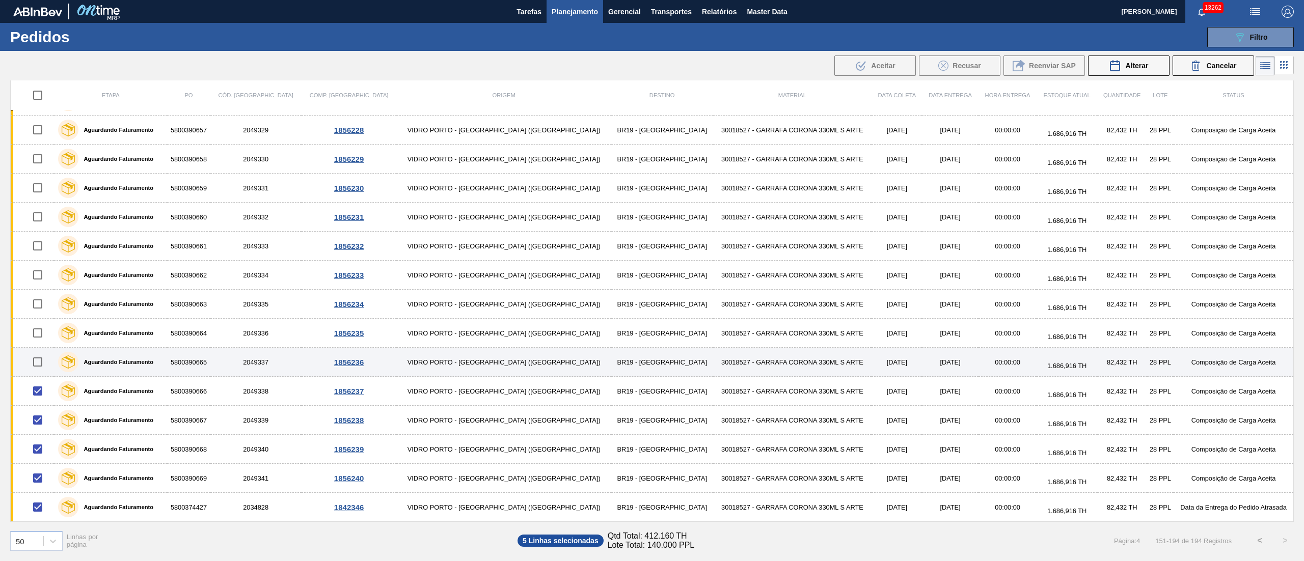
click at [44, 360] on input "checkbox" at bounding box center [37, 362] width 21 height 21
checkbox input "true"
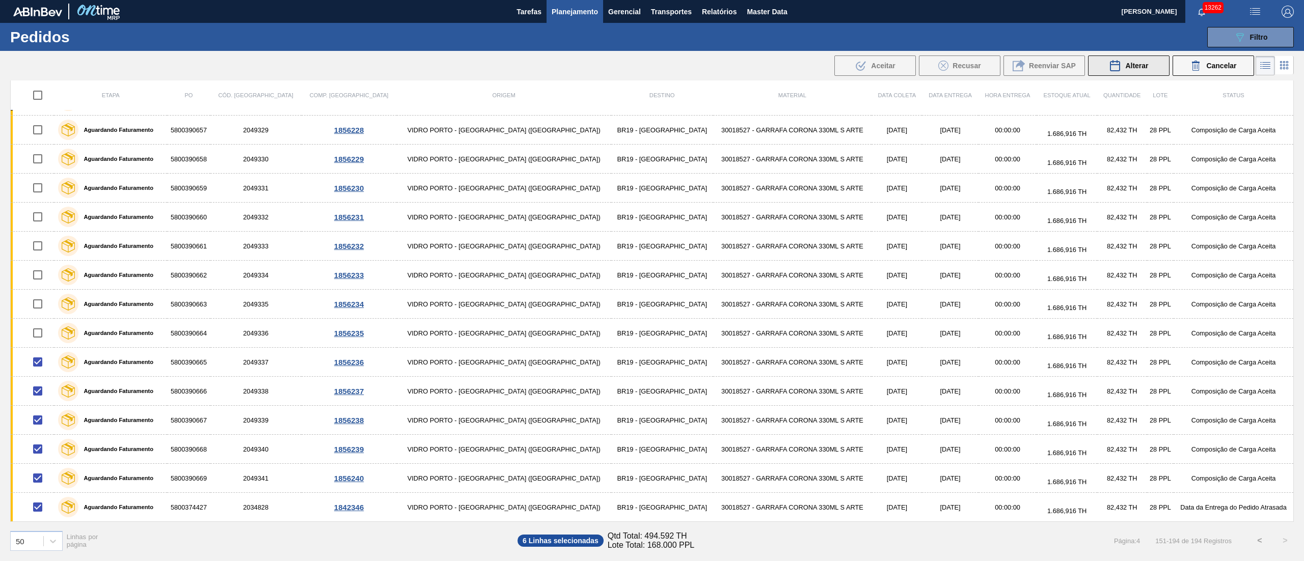
click at [1131, 58] on button "Alterar" at bounding box center [1129, 66] width 82 height 20
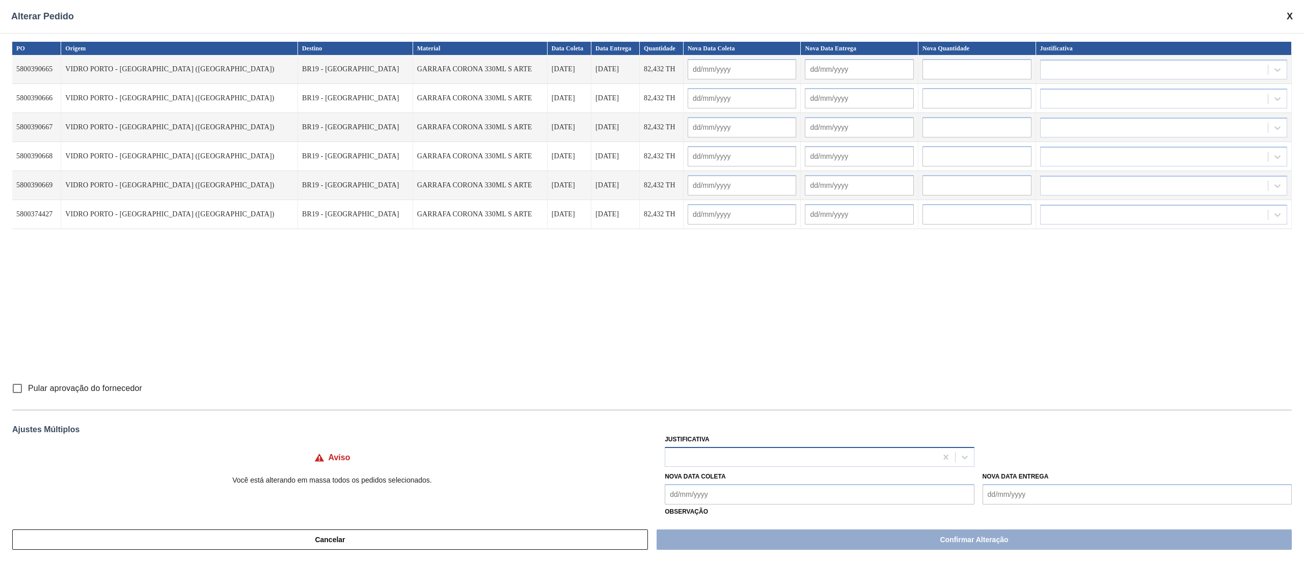
click at [743, 450] on div at bounding box center [800, 457] width 271 height 15
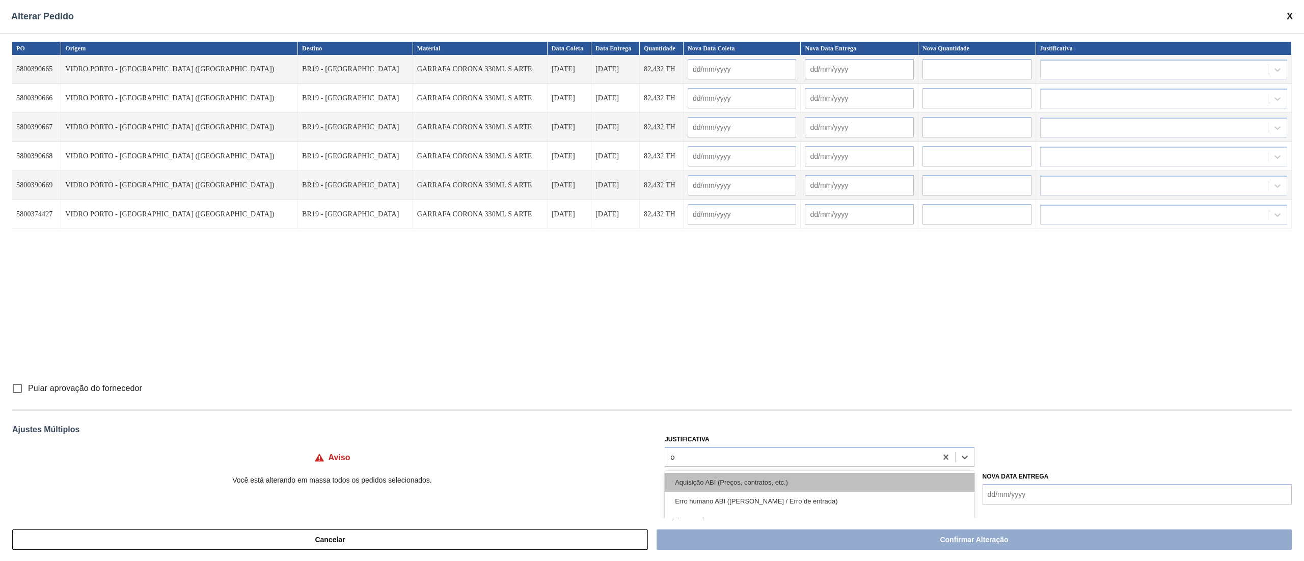
type input "ou"
click at [702, 476] on div "Outro" at bounding box center [819, 482] width 309 height 19
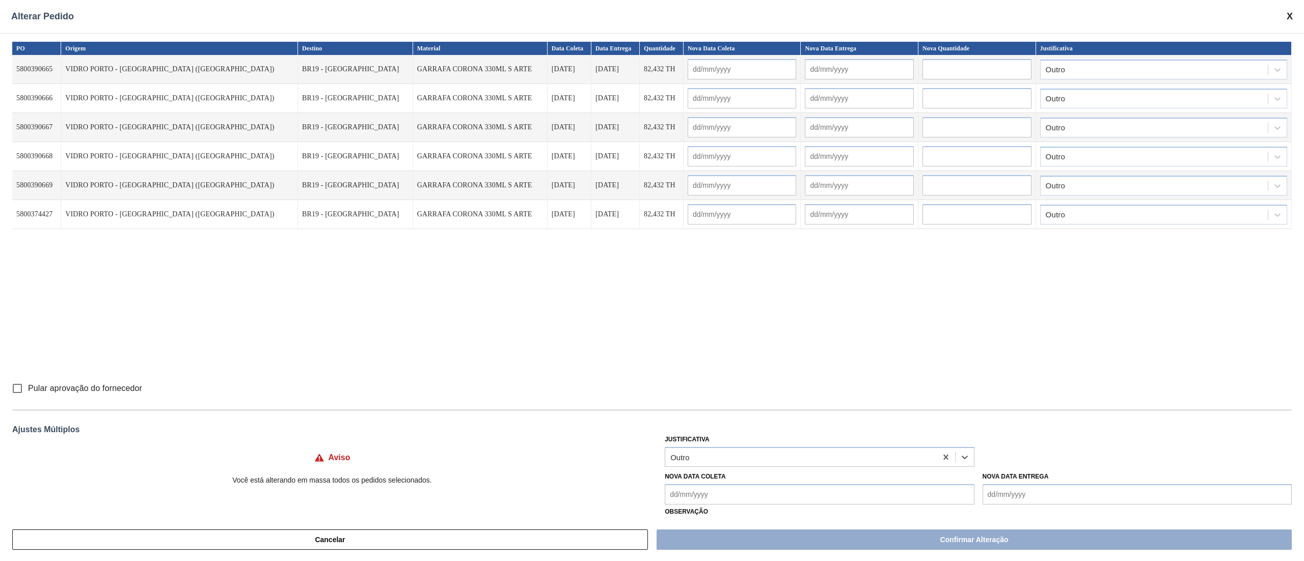
click at [19, 385] on input "Pular aprovação do fornecedor" at bounding box center [17, 388] width 21 height 21
checkbox input "true"
click at [691, 503] on Coleta "Nova Data Coleta" at bounding box center [819, 494] width 309 height 20
click at [725, 429] on div "15" at bounding box center [727, 432] width 14 height 14
type Coleta "[DATE]"
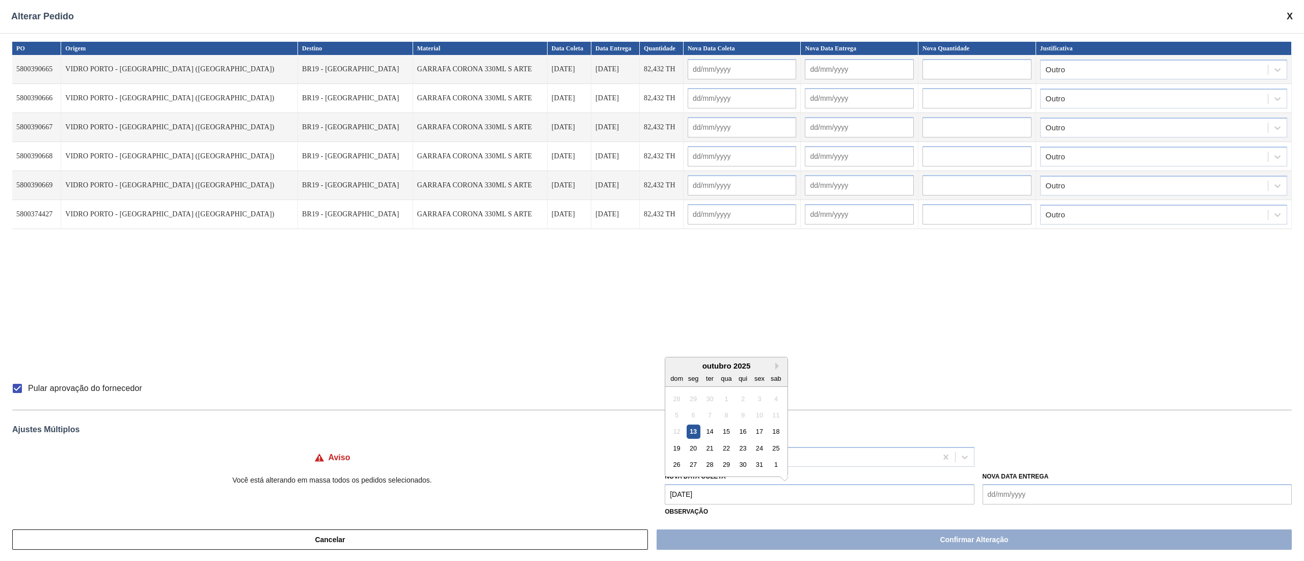
type input "[DATE]"
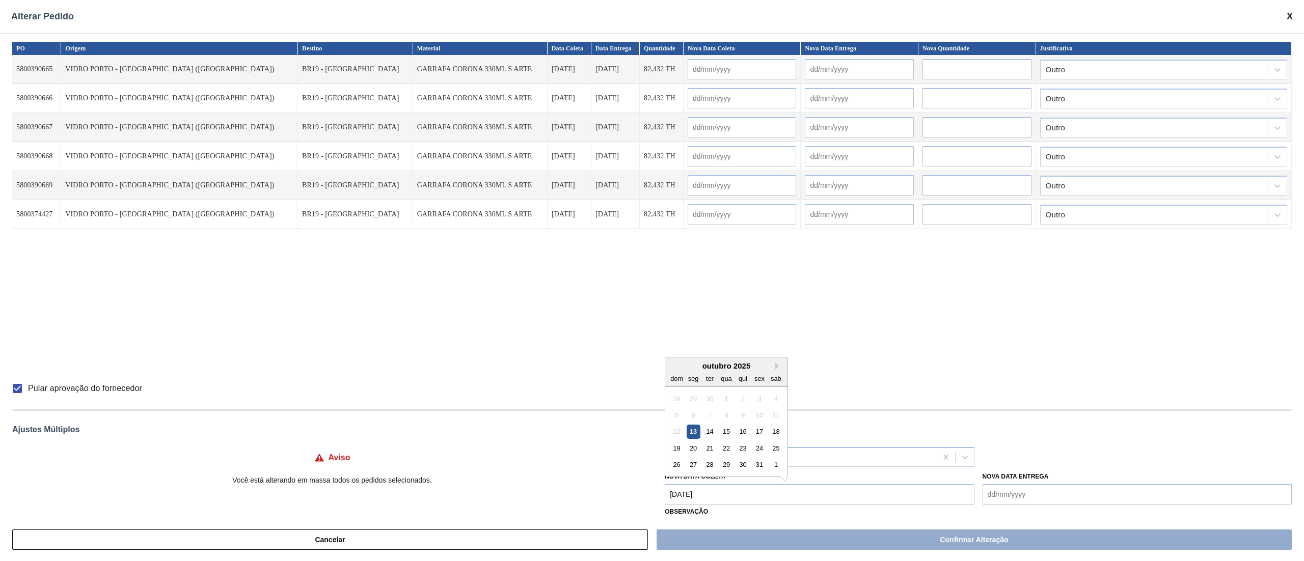
type input "[DATE]"
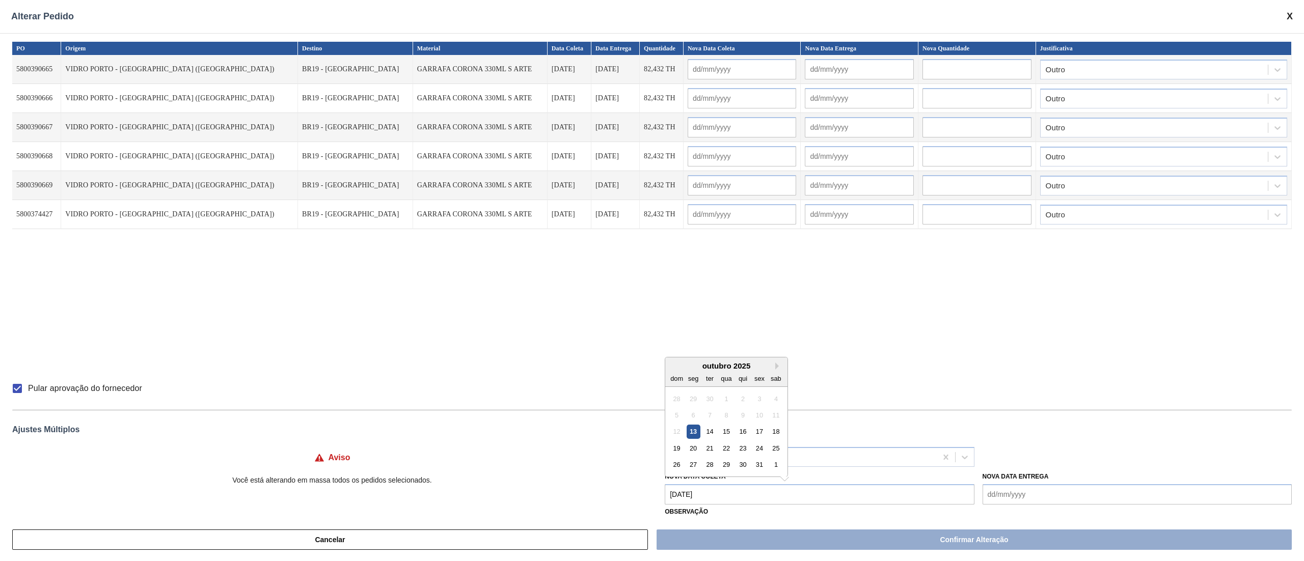
type input "[DATE]"
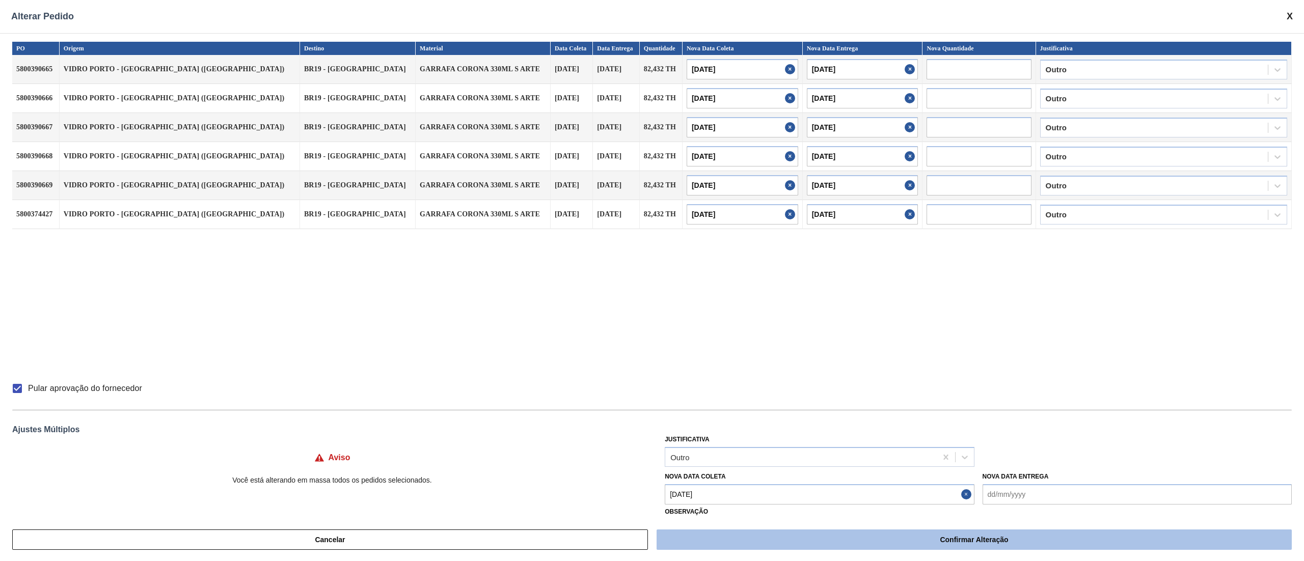
click at [828, 534] on button "Confirmar Alteração" at bounding box center [974, 540] width 635 height 20
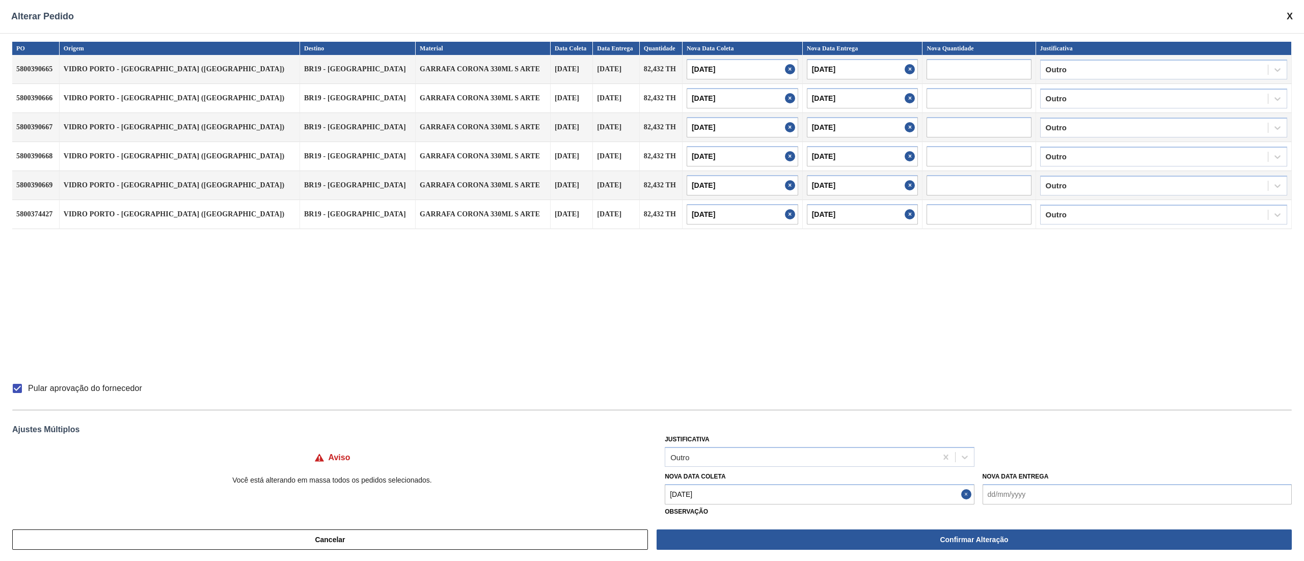
checkbox input "false"
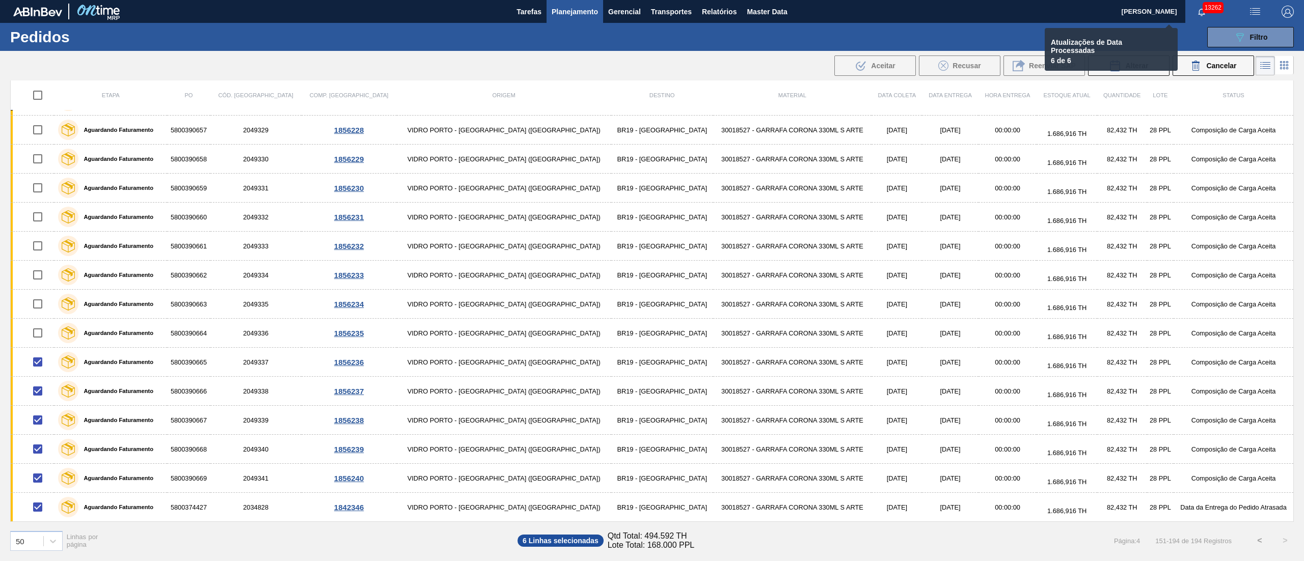
checkbox input "false"
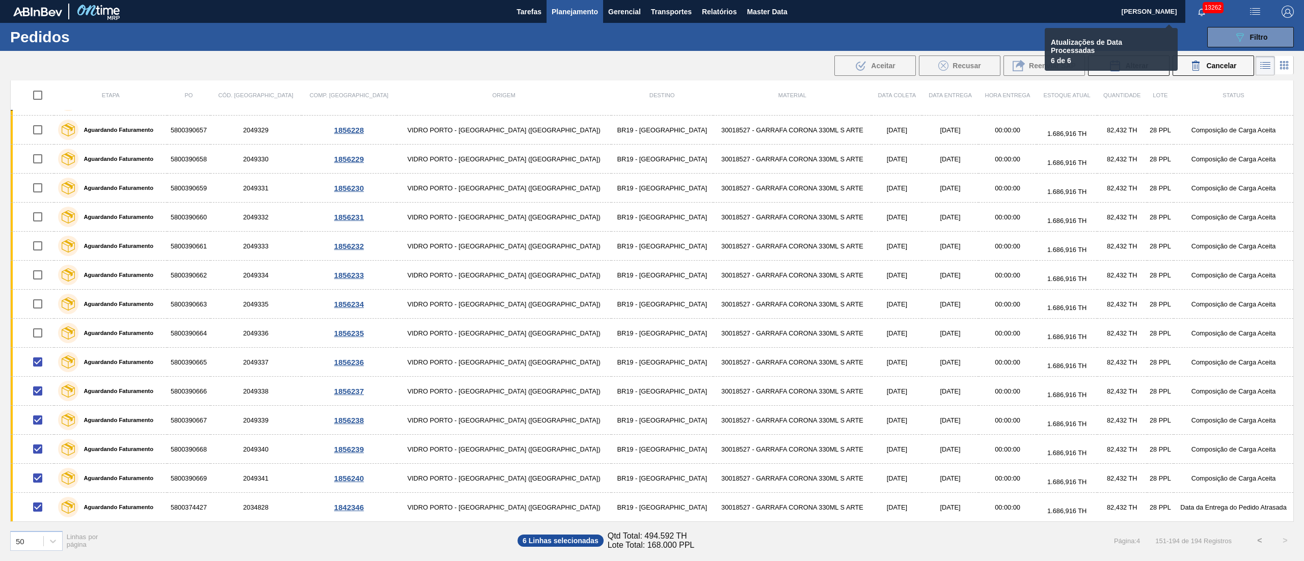
checkbox input "false"
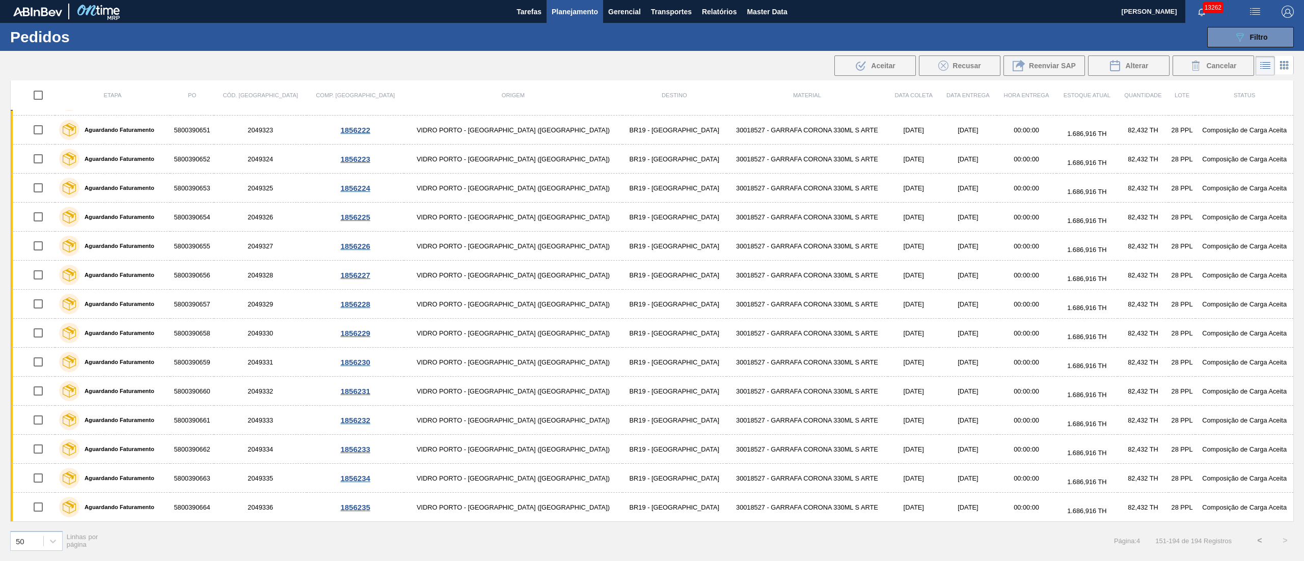
click at [1255, 542] on button "<" at bounding box center [1259, 540] width 25 height 25
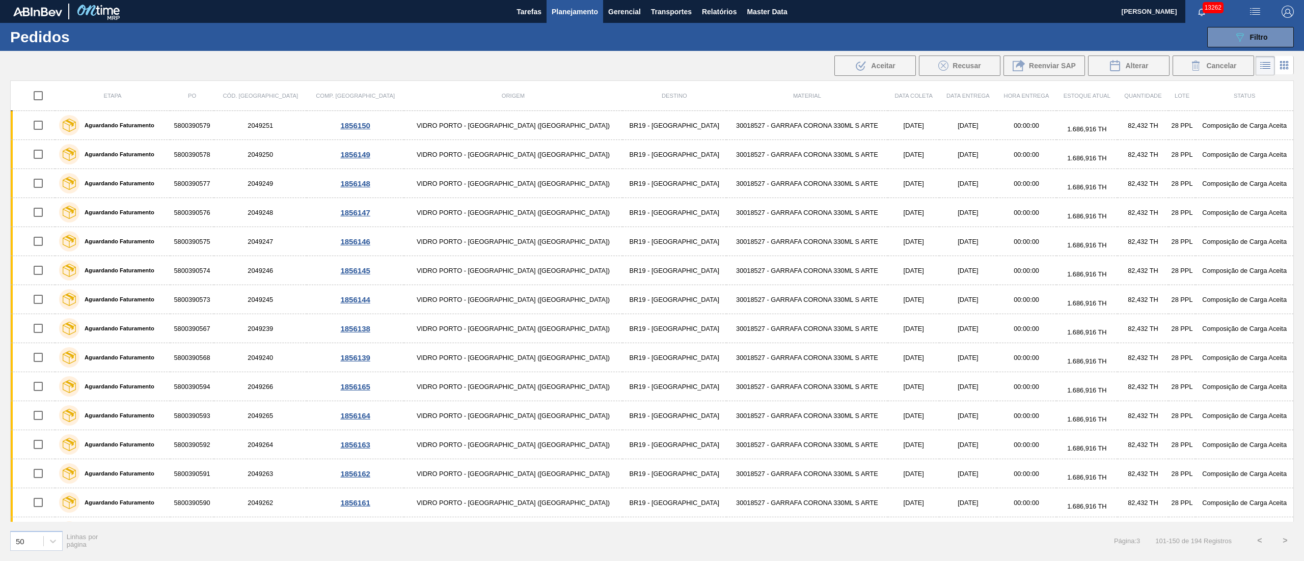
click at [1258, 538] on button "<" at bounding box center [1259, 540] width 25 height 25
click at [1263, 542] on button "<" at bounding box center [1259, 540] width 25 height 25
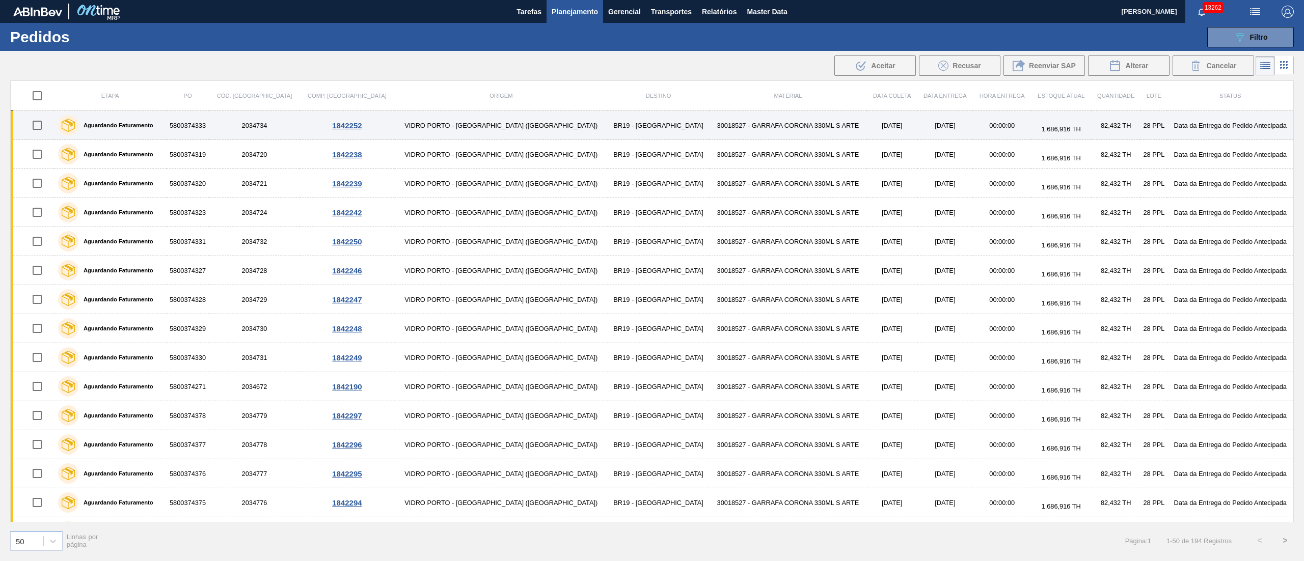
click at [39, 128] on input "checkbox" at bounding box center [36, 125] width 21 height 21
checkbox input "true"
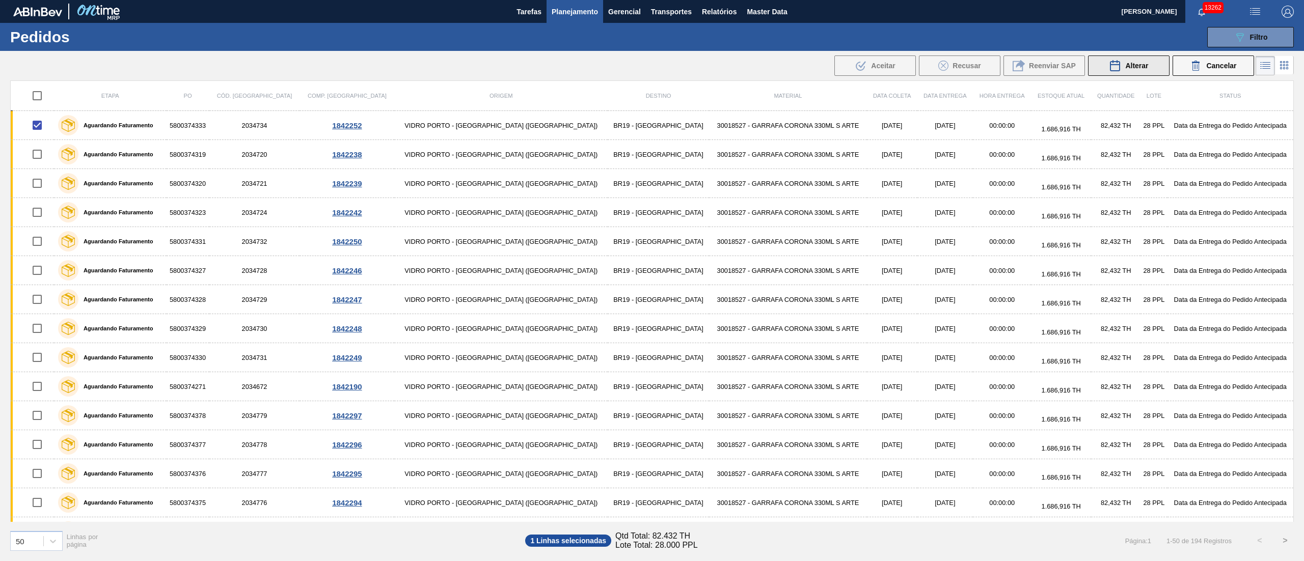
click at [1152, 65] on button "Alterar" at bounding box center [1129, 66] width 82 height 20
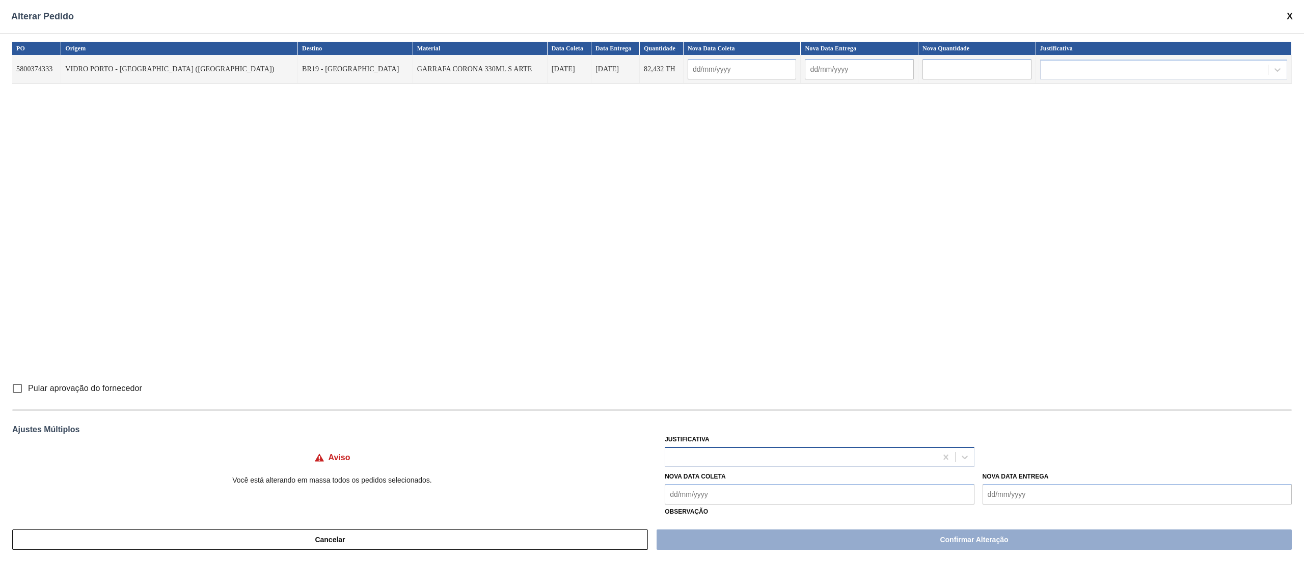
click at [709, 450] on div at bounding box center [800, 457] width 271 height 15
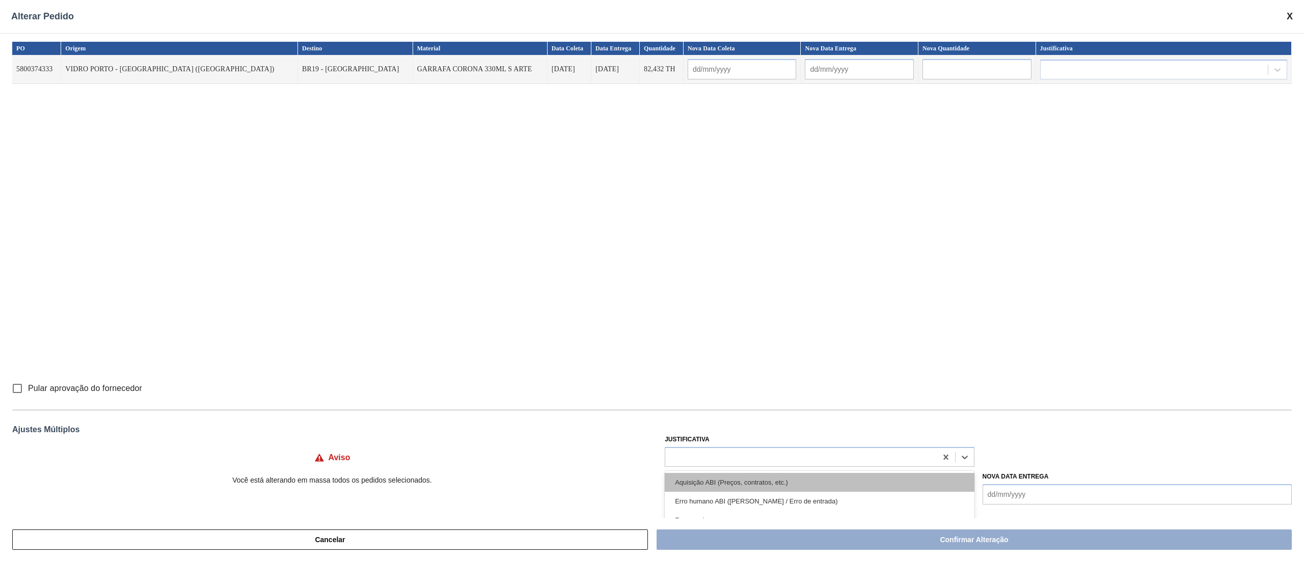
scroll to position [102, 0]
click at [709, 478] on div "Outro" at bounding box center [819, 475] width 309 height 19
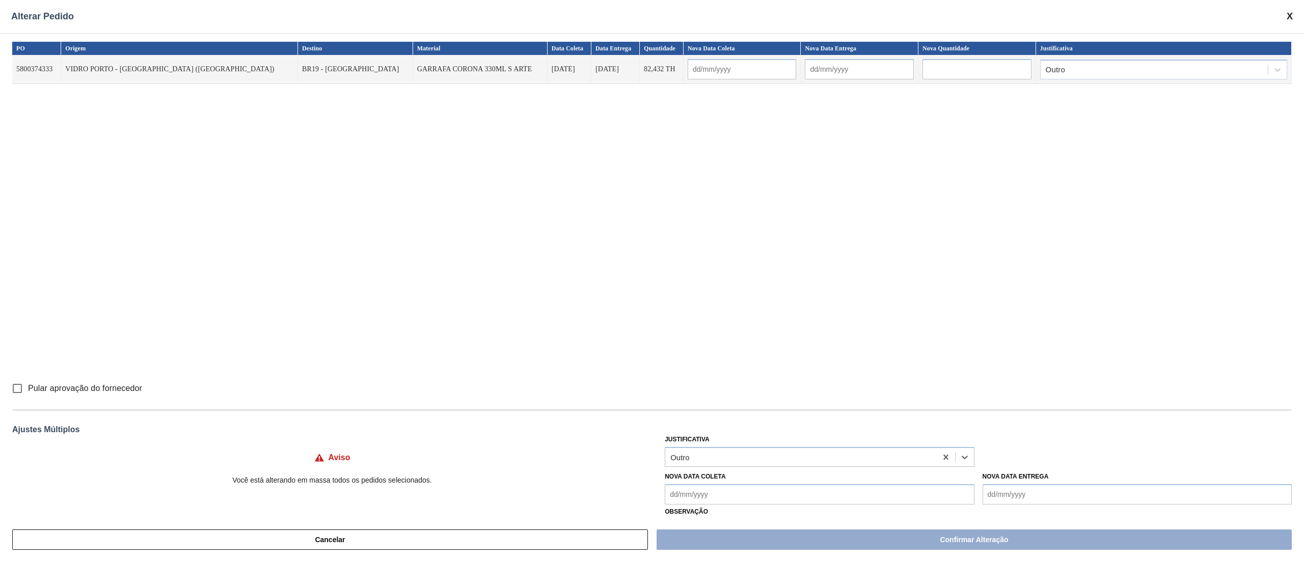
click at [680, 501] on Coleta "Nova Data Coleta" at bounding box center [819, 494] width 309 height 20
click at [694, 430] on div "13" at bounding box center [694, 432] width 14 height 14
type Coleta "[DATE]"
type input "[DATE]"
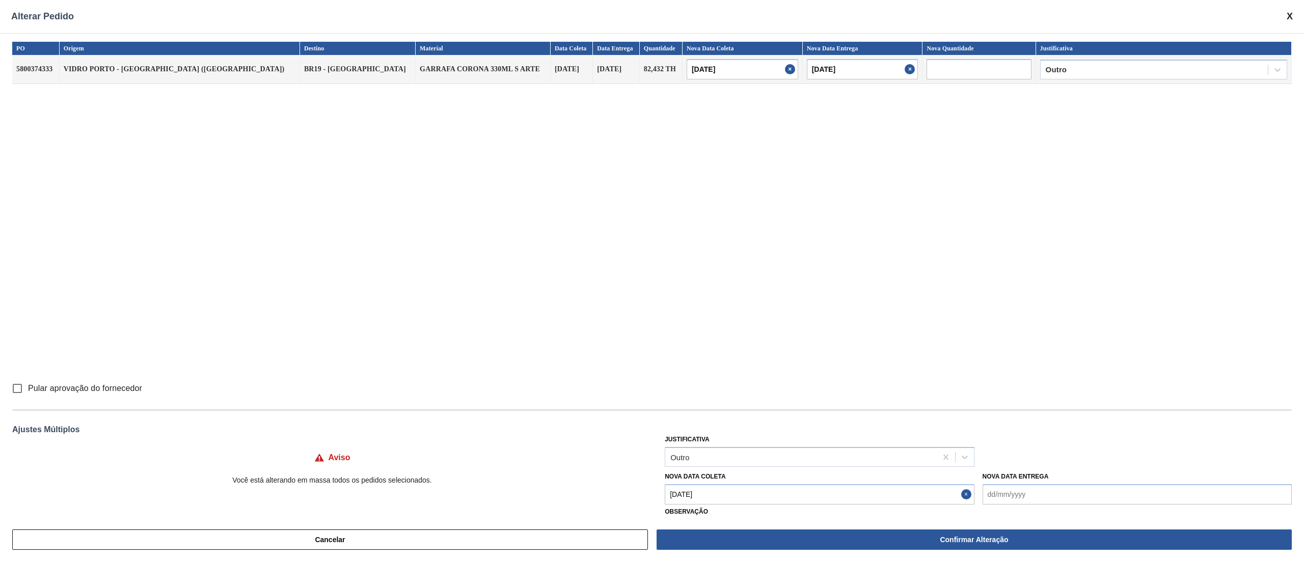
click at [21, 390] on input "Pular aprovação do fornecedor" at bounding box center [17, 388] width 21 height 21
checkbox input "true"
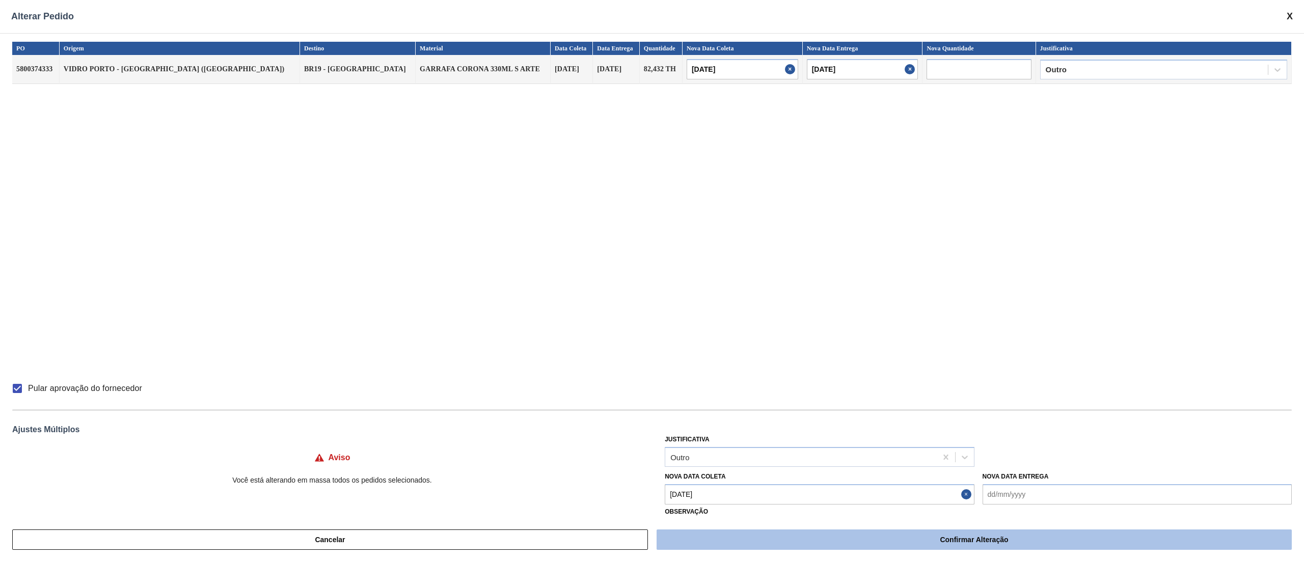
click at [799, 534] on button "Confirmar Alteração" at bounding box center [974, 540] width 635 height 20
checkbox input "false"
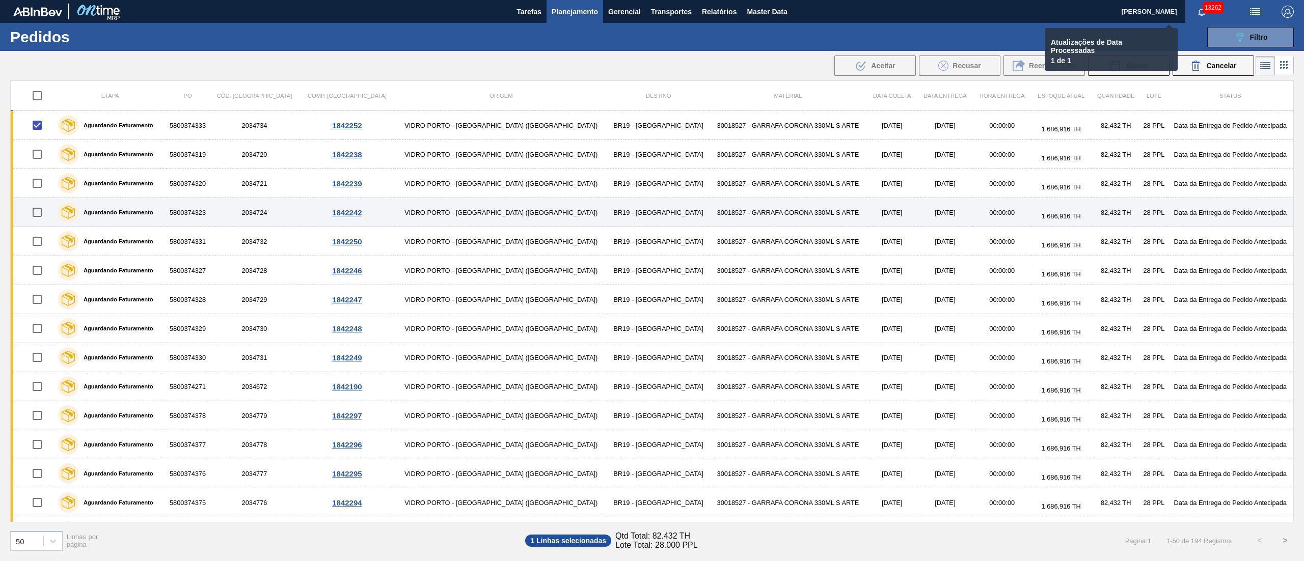
checkbox input "false"
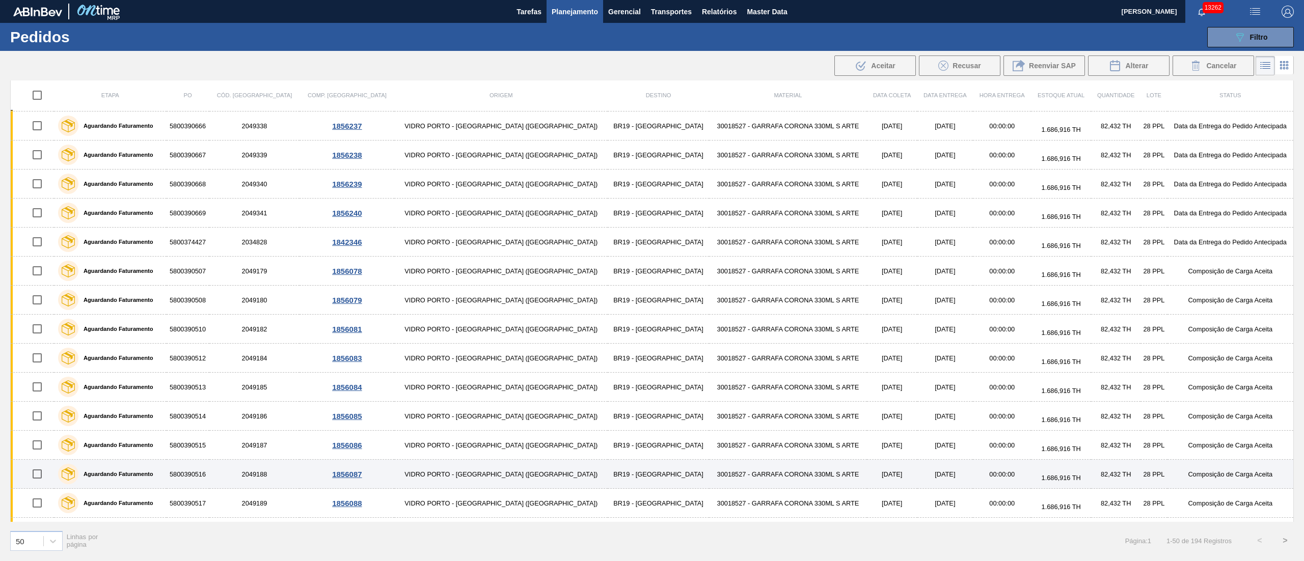
scroll to position [1019, 0]
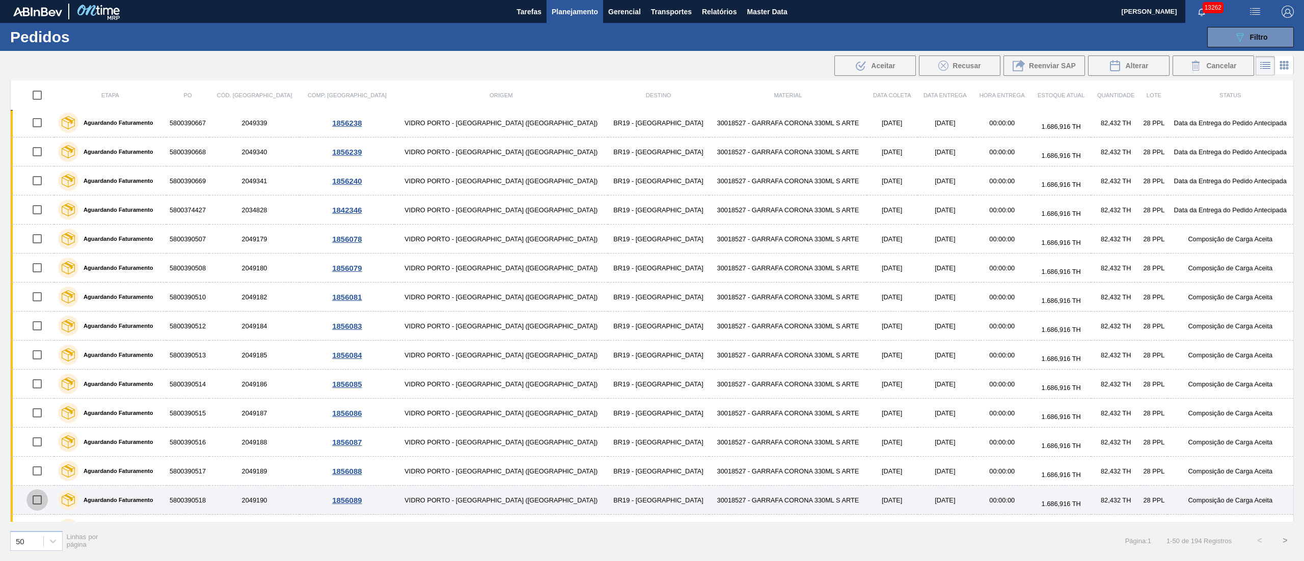
click at [39, 511] on input "checkbox" at bounding box center [36, 500] width 21 height 21
checkbox input "true"
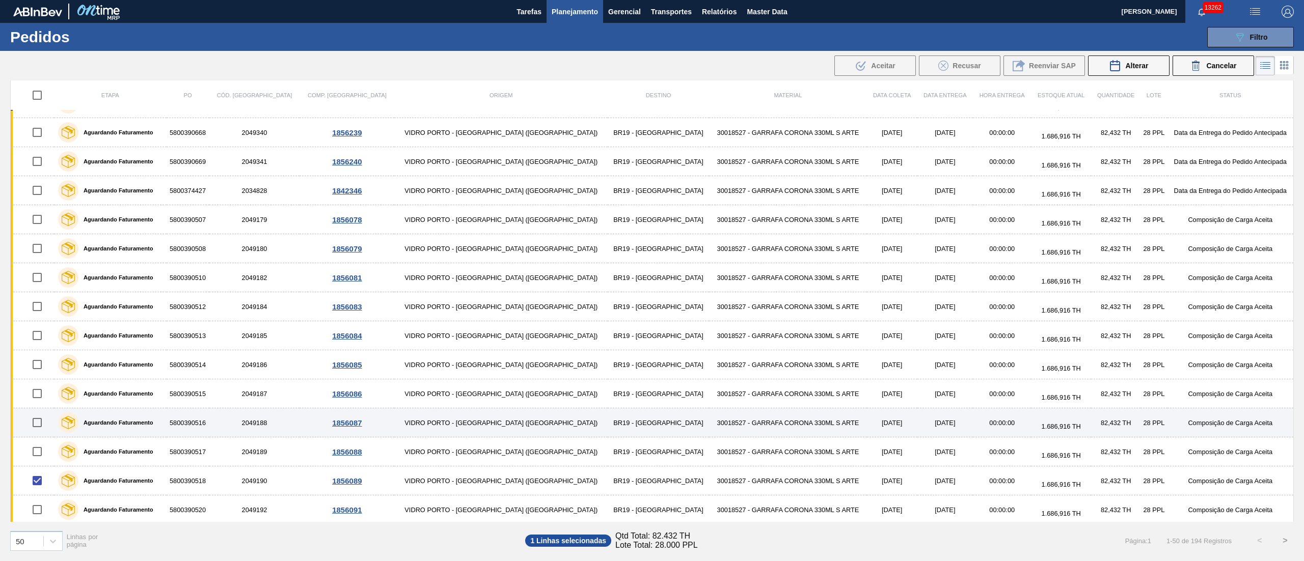
scroll to position [1049, 0]
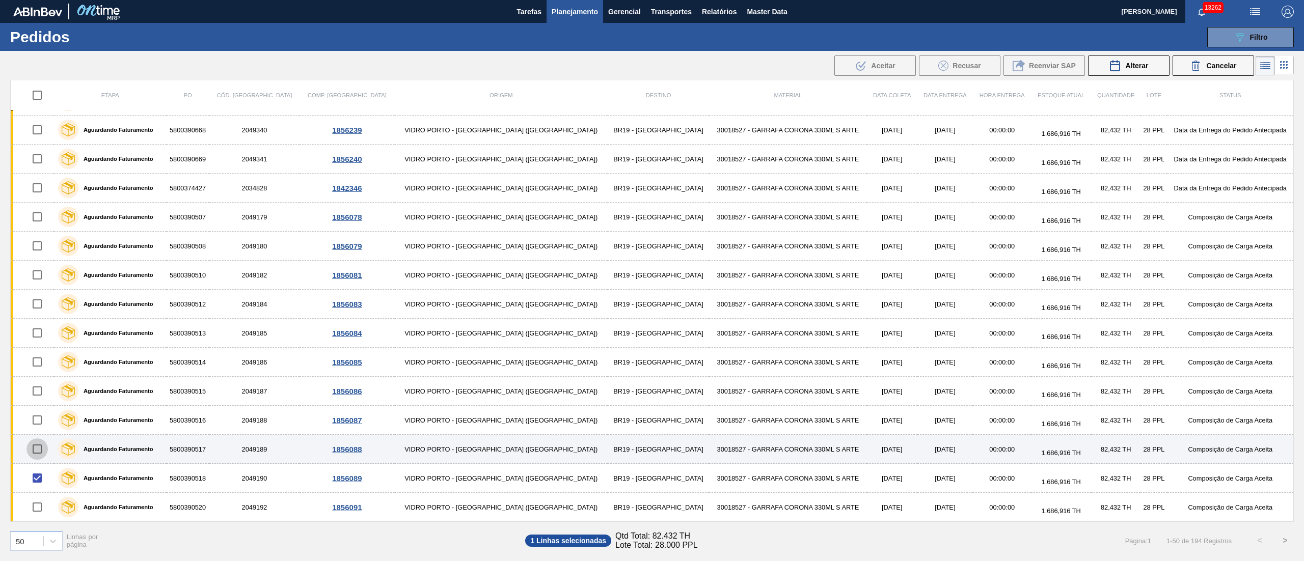
click at [47, 446] on input "checkbox" at bounding box center [36, 449] width 21 height 21
checkbox input "true"
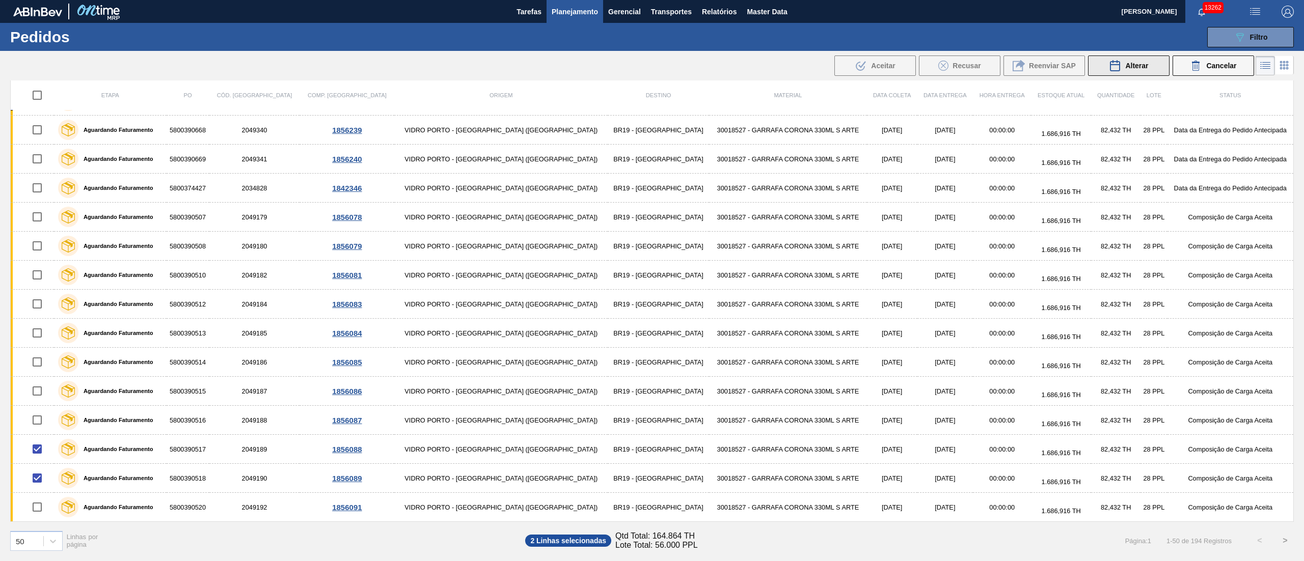
click at [1131, 63] on span "Alterar" at bounding box center [1136, 66] width 23 height 8
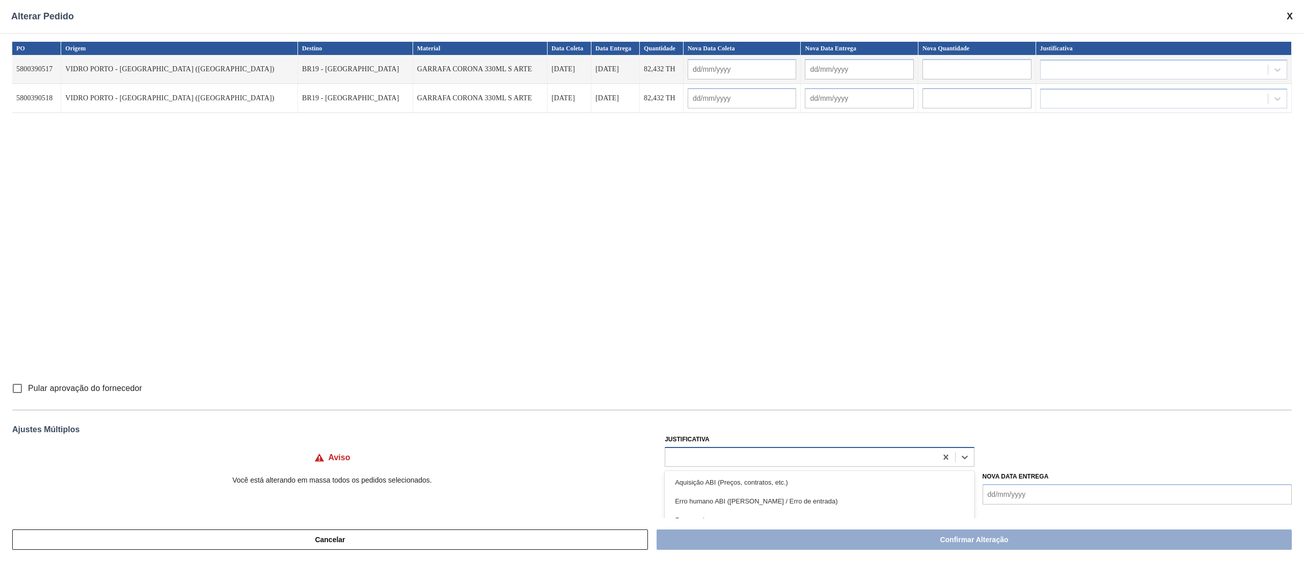
click at [697, 459] on div at bounding box center [800, 457] width 271 height 15
type input "ou"
click at [699, 490] on div "Outro" at bounding box center [819, 482] width 309 height 19
click at [17, 389] on input "Pular aprovação do fornecedor" at bounding box center [17, 388] width 21 height 21
checkbox input "true"
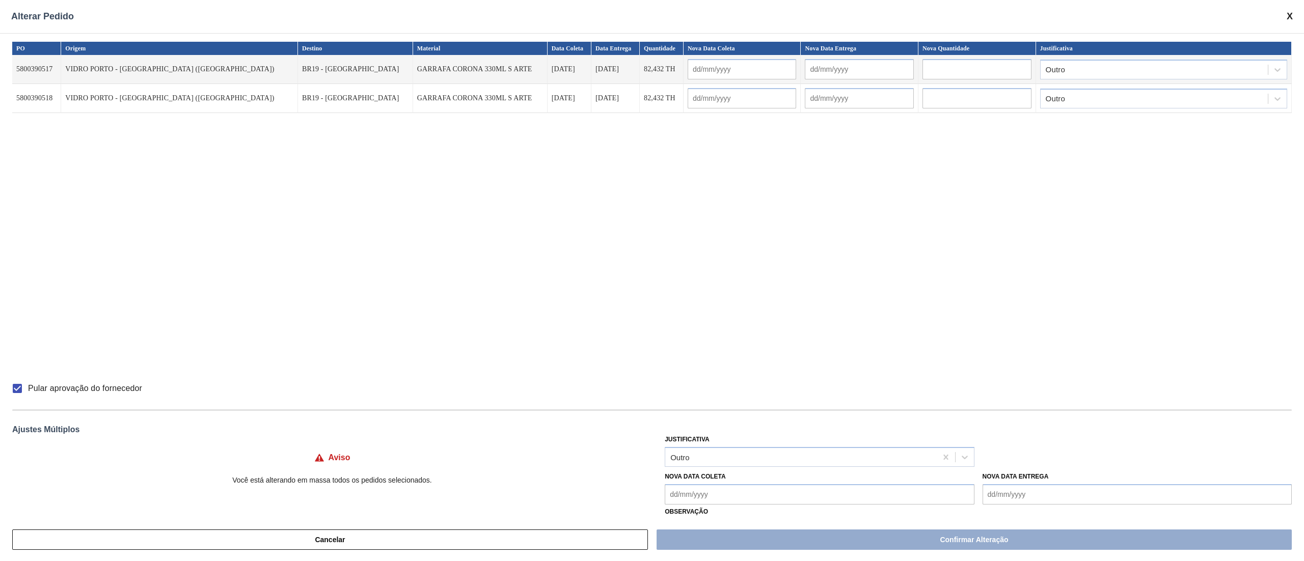
click at [725, 498] on Coleta "Nova Data Coleta" at bounding box center [819, 494] width 309 height 20
click at [709, 434] on div "14" at bounding box center [710, 432] width 14 height 14
type Coleta "[DATE]"
type input "[DATE]"
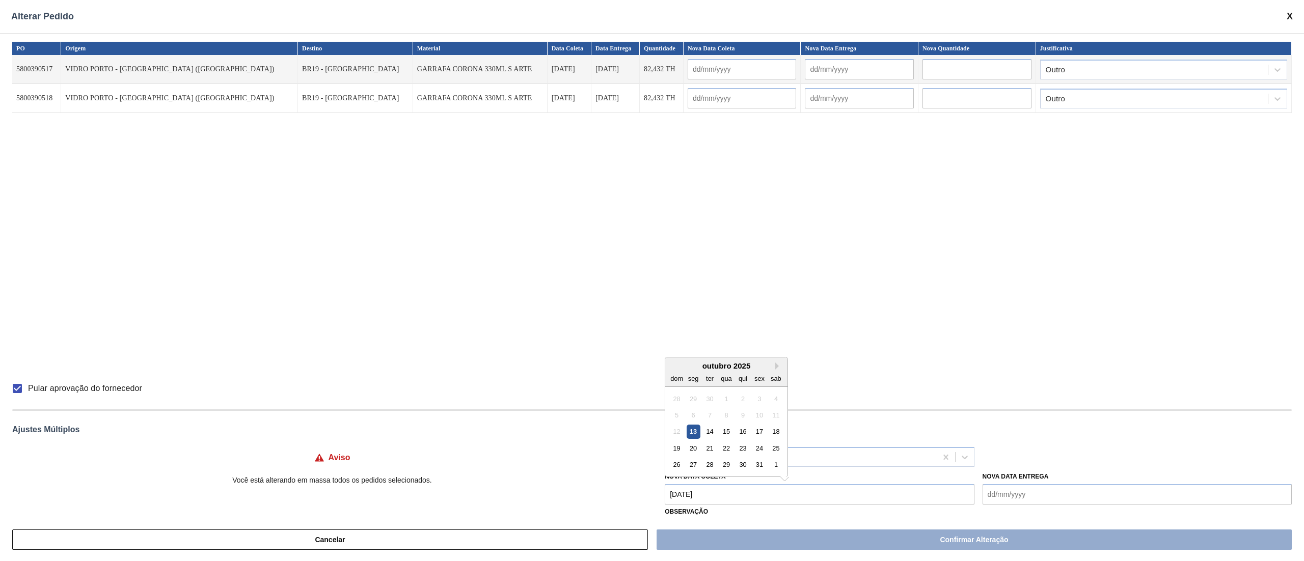
type input "[DATE]"
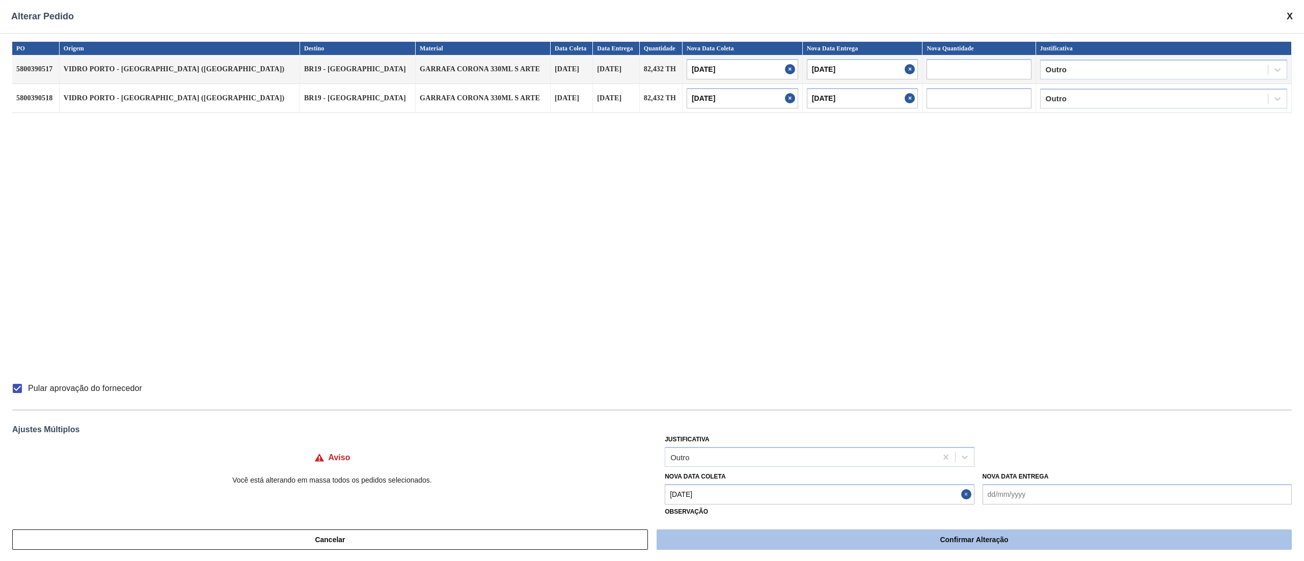
click at [775, 539] on button "Confirmar Alteração" at bounding box center [974, 540] width 635 height 20
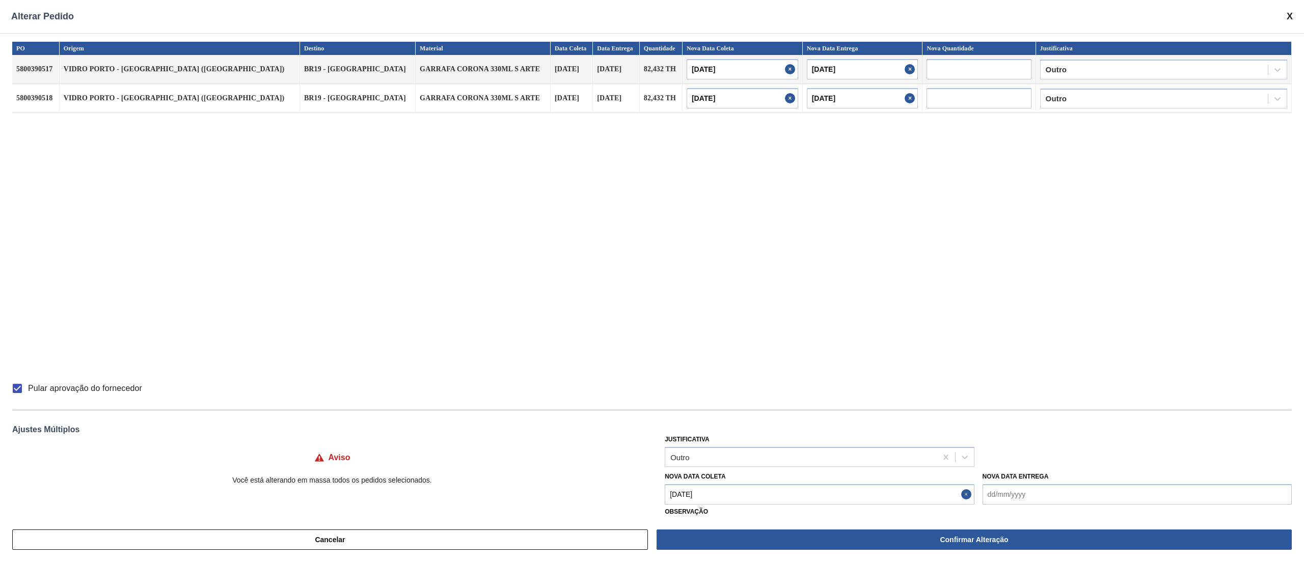
checkbox input "false"
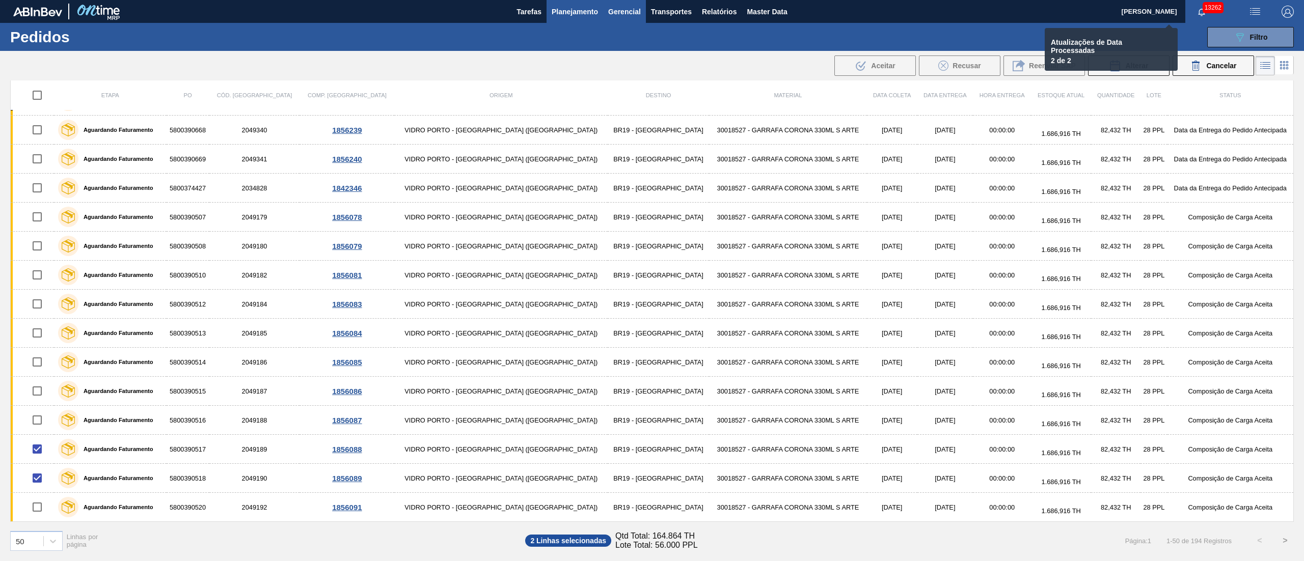
checkbox input "false"
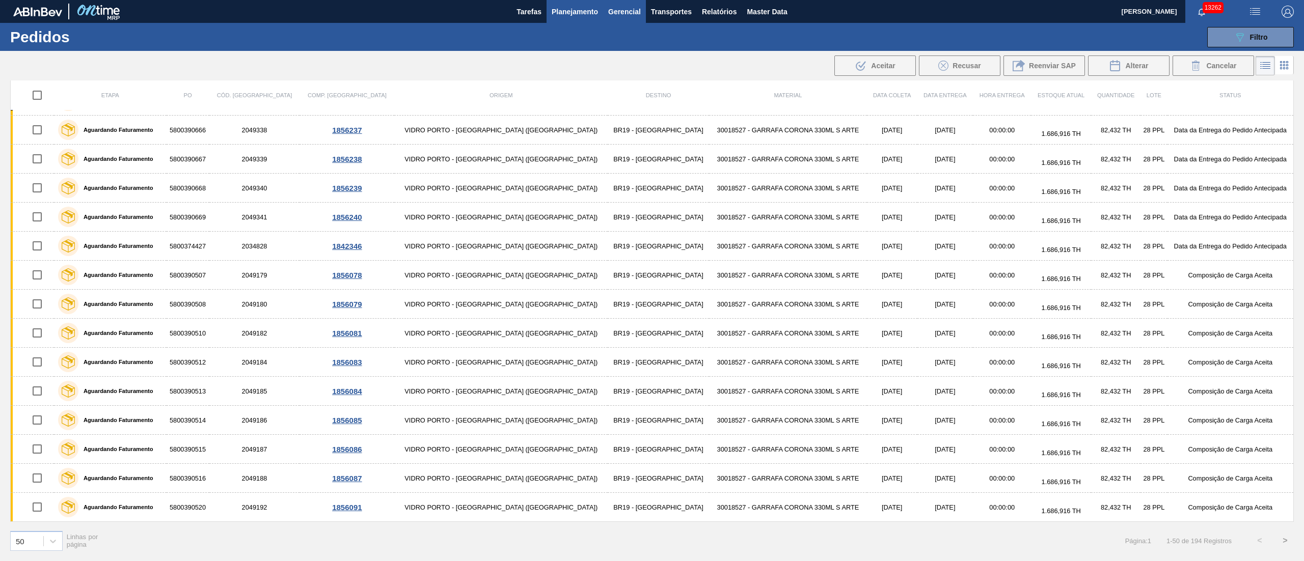
scroll to position [261, 0]
